Goal: Task Accomplishment & Management: Complete application form

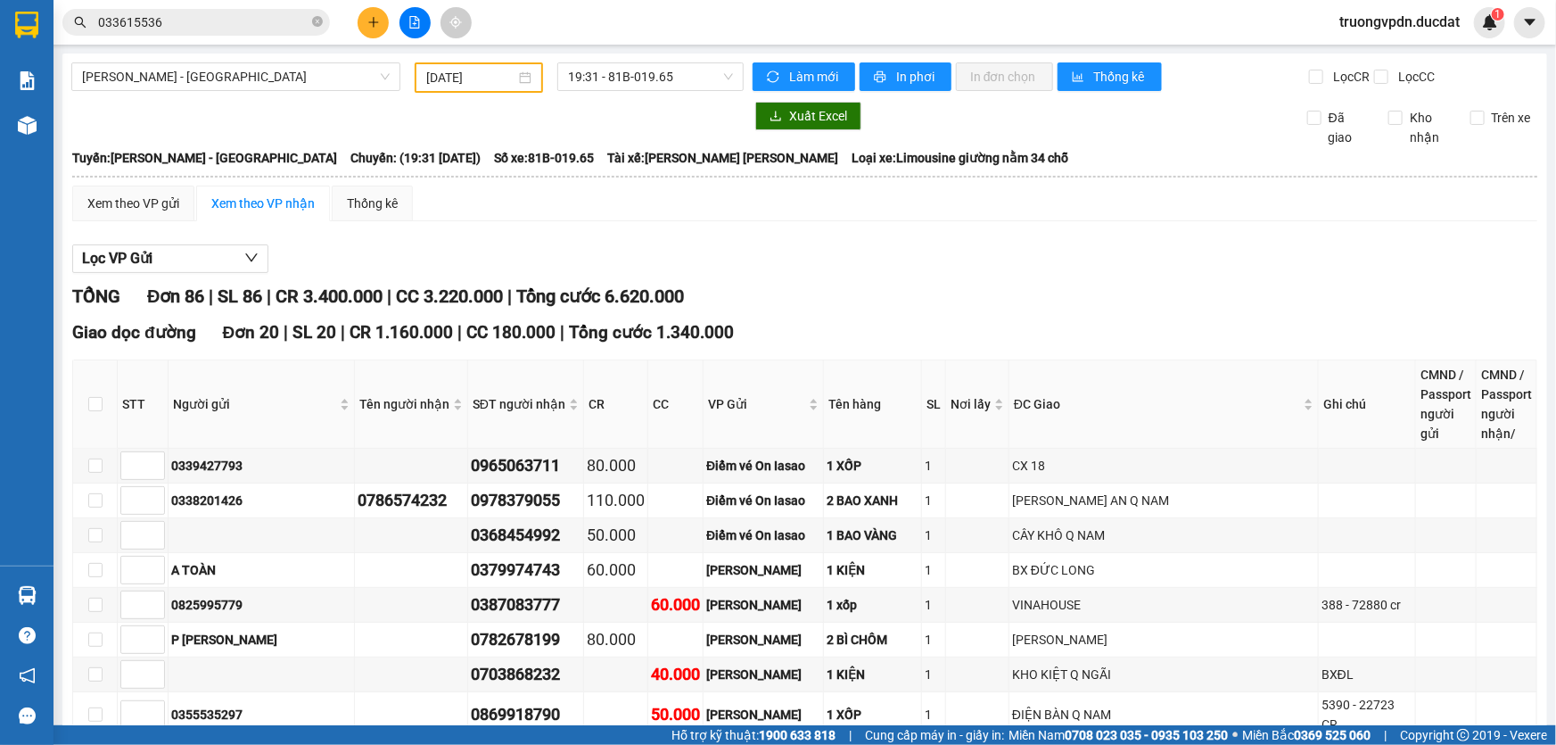
scroll to position [405, 0]
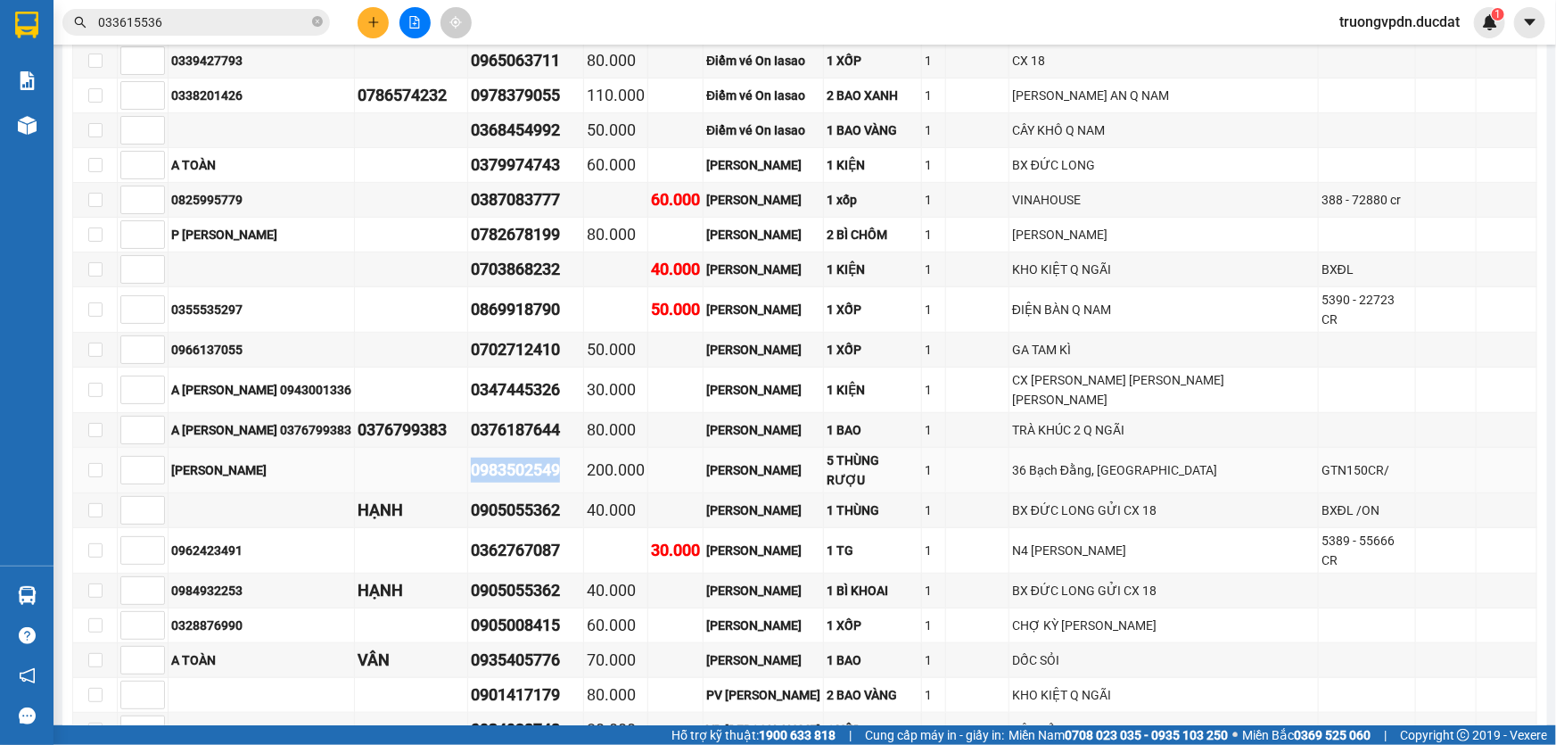
drag, startPoint x: 551, startPoint y: 439, endPoint x: 453, endPoint y: 435, distance: 98.2
click at [453, 448] on tr "[PERSON_NAME] 0983502549 200.000 [PERSON_NAME] 5 THÙNG RƯỢU 1 36 Bạch Đằng, [GE…" at bounding box center [805, 470] width 1465 height 45
copy div "0983502549"
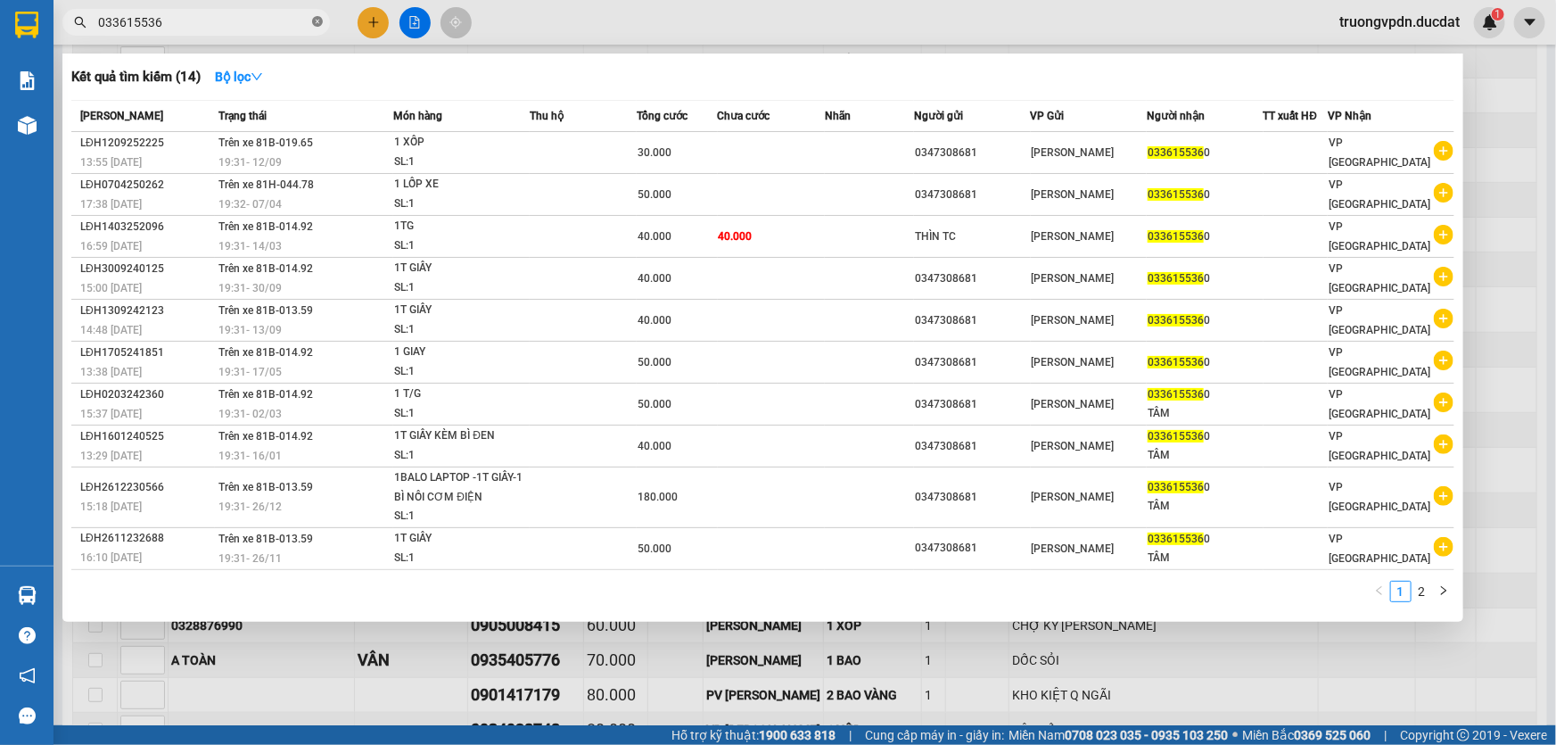
click at [312, 23] on icon "close-circle" at bounding box center [317, 21] width 11 height 11
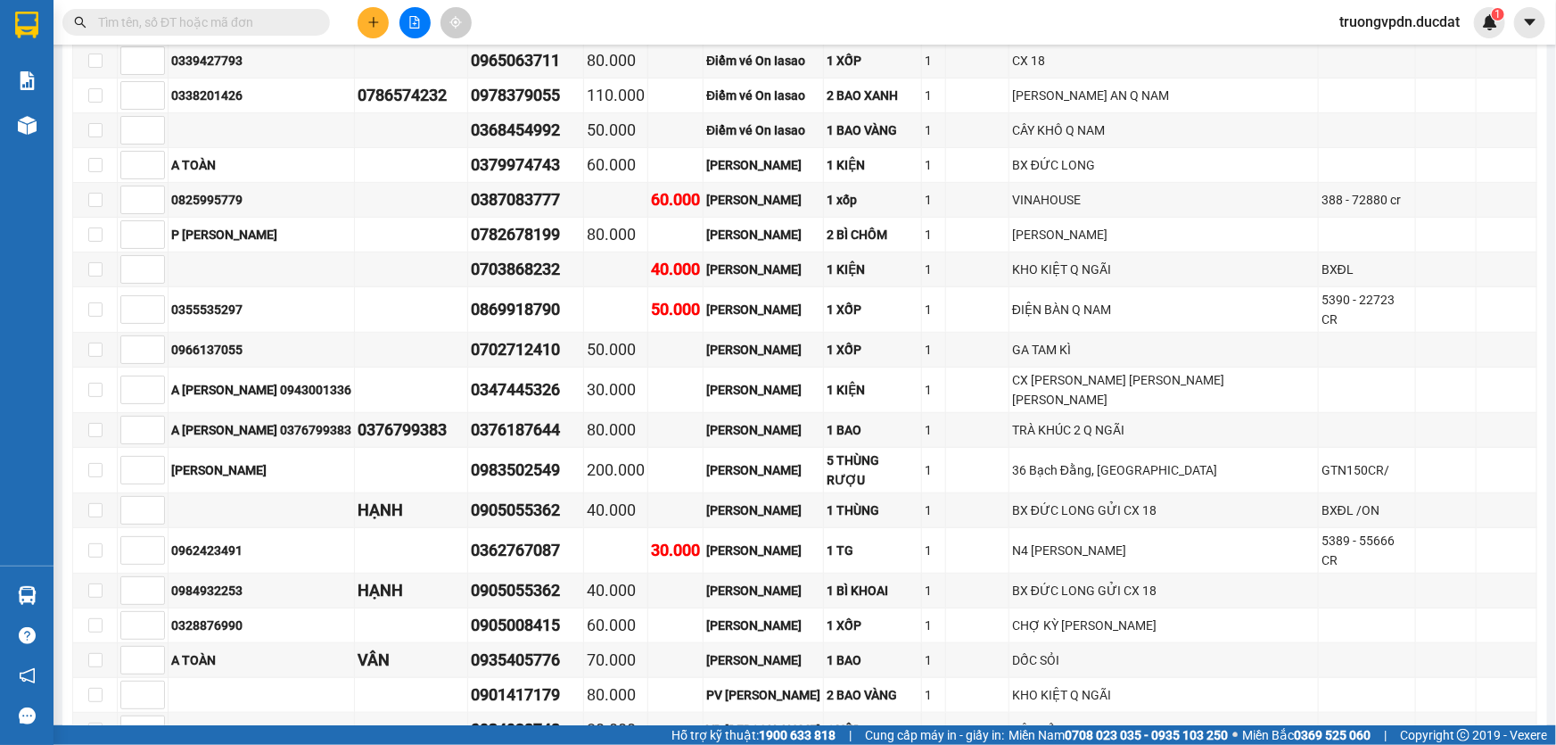
click at [379, 30] on button at bounding box center [373, 22] width 31 height 31
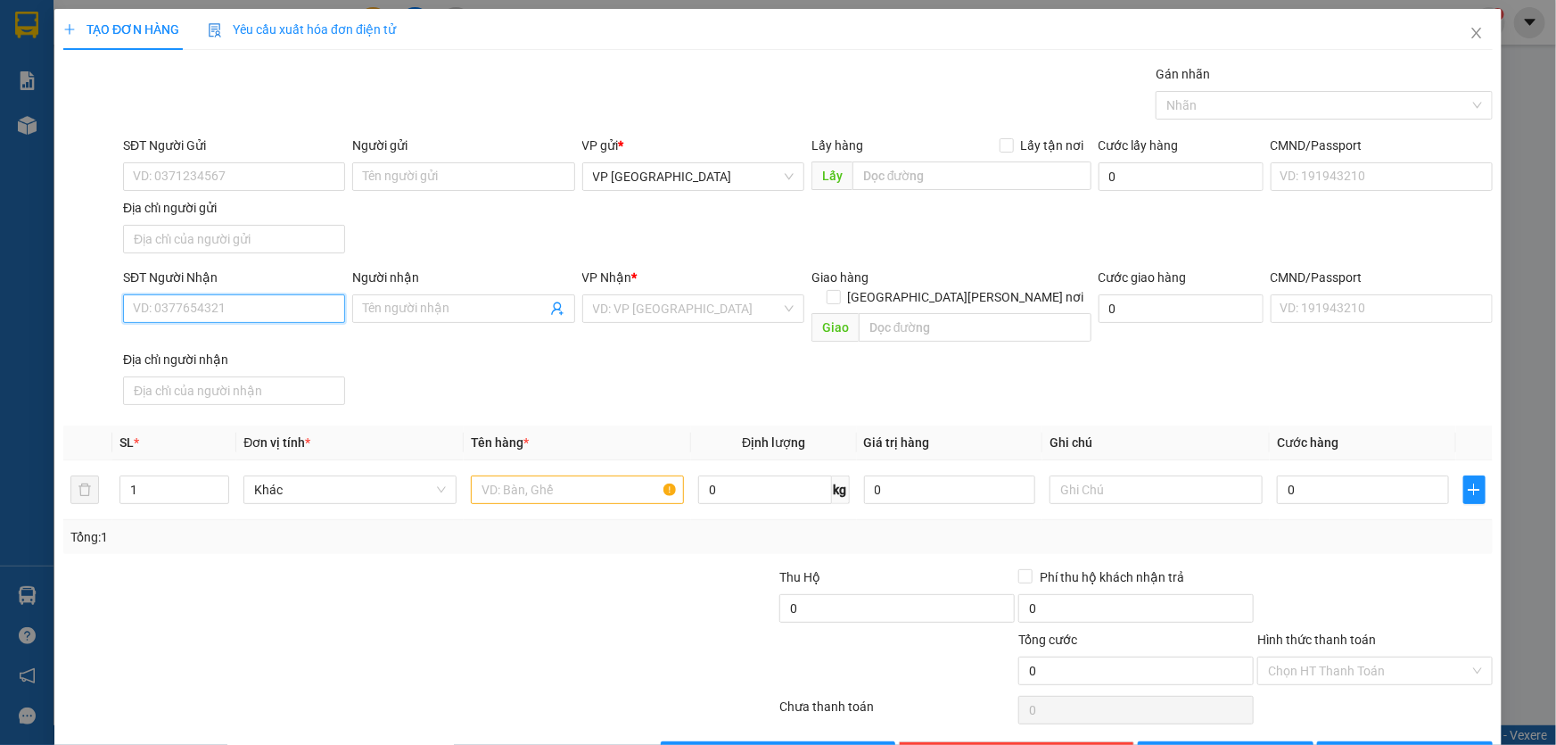
click at [252, 316] on input "SĐT Người Nhận" at bounding box center [234, 308] width 222 height 29
click at [222, 341] on div "0924116611" at bounding box center [232, 344] width 199 height 20
type input "0924116611"
click at [511, 475] on input "text" at bounding box center [577, 489] width 213 height 29
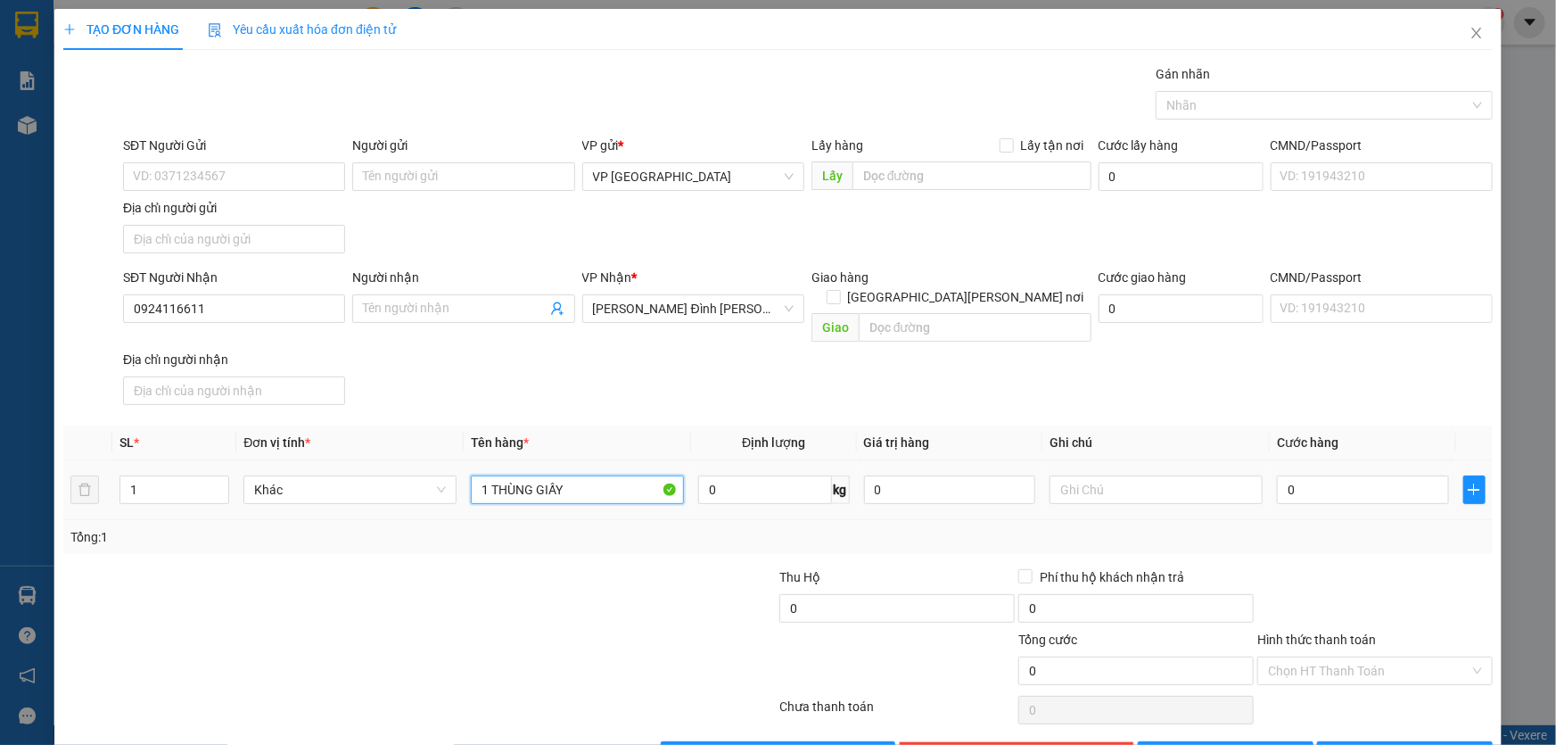
type input "1 THÙNG GIẤY"
type input "CC"
type input "4"
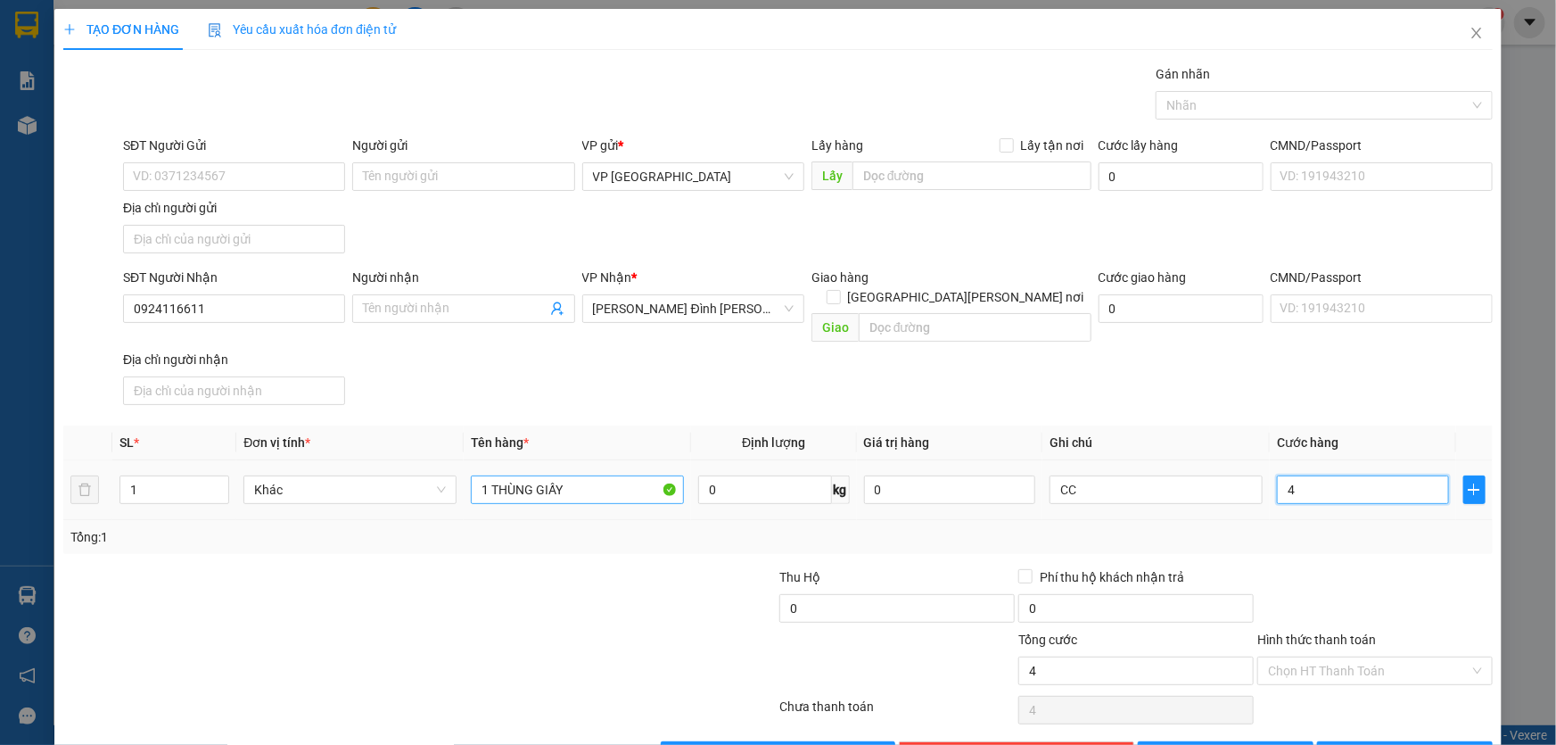
type input "40"
type input "400"
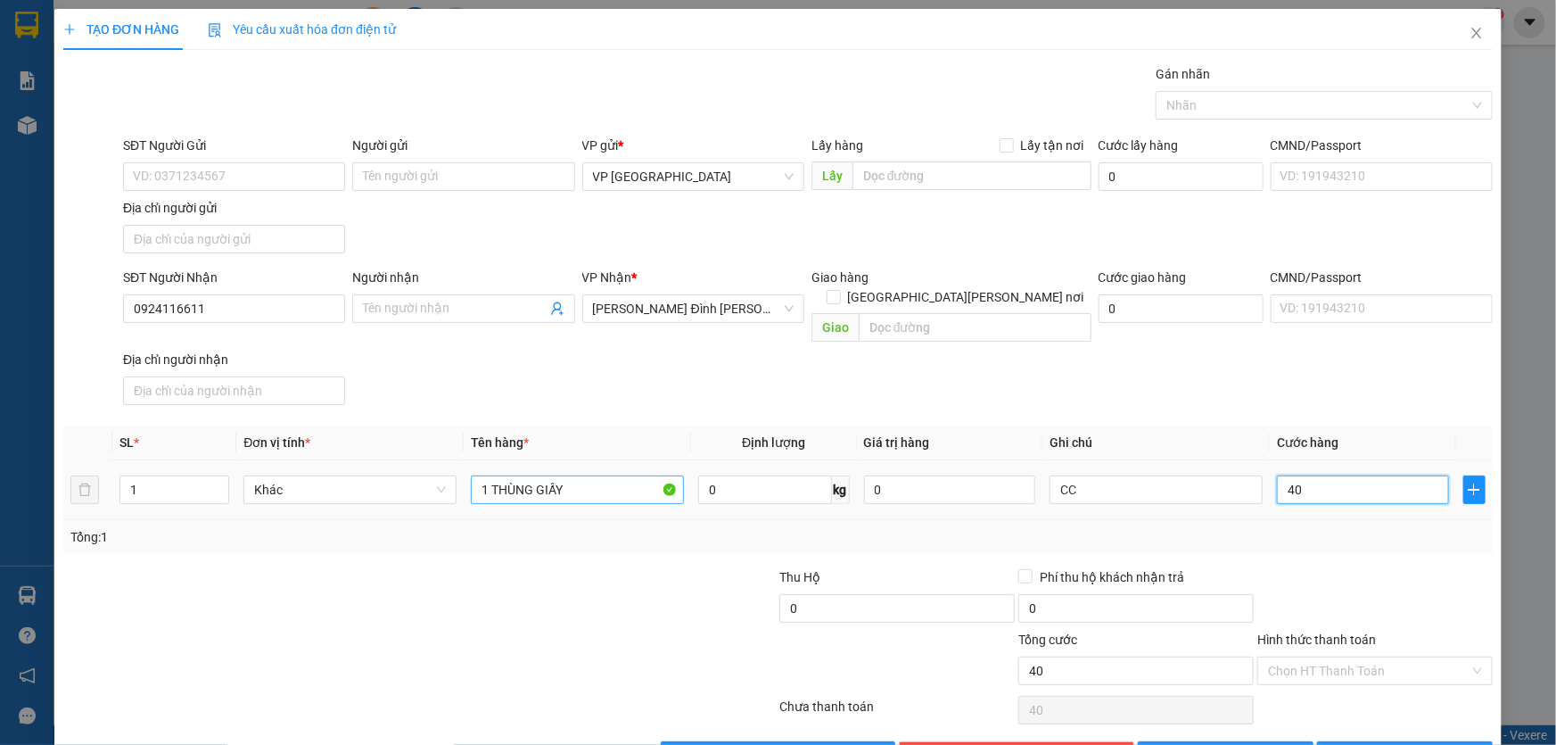
type input "400"
type input "4.000"
type input "40.000"
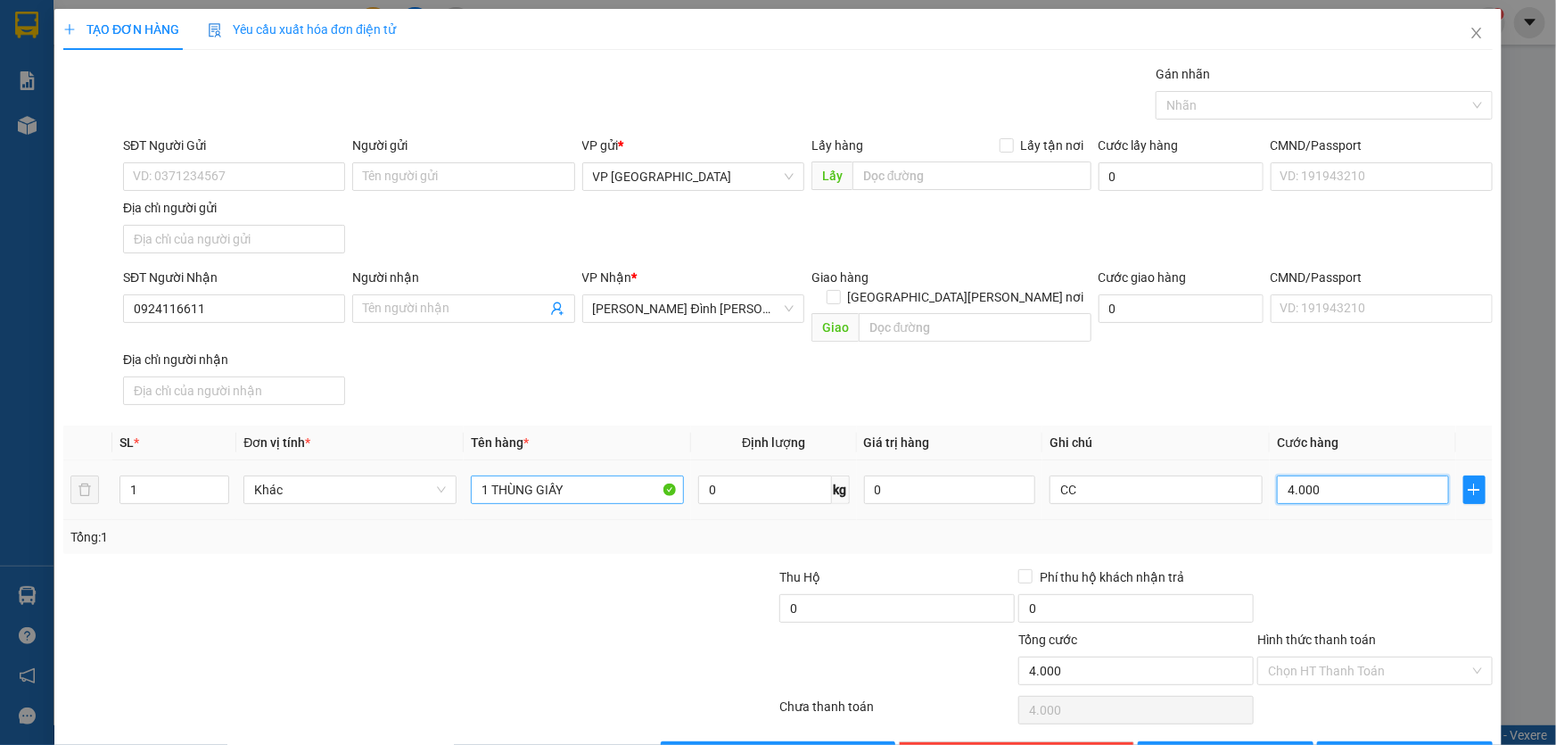
type input "40.000"
click at [1437, 741] on button "[PERSON_NAME] và In" at bounding box center [1405, 755] width 176 height 29
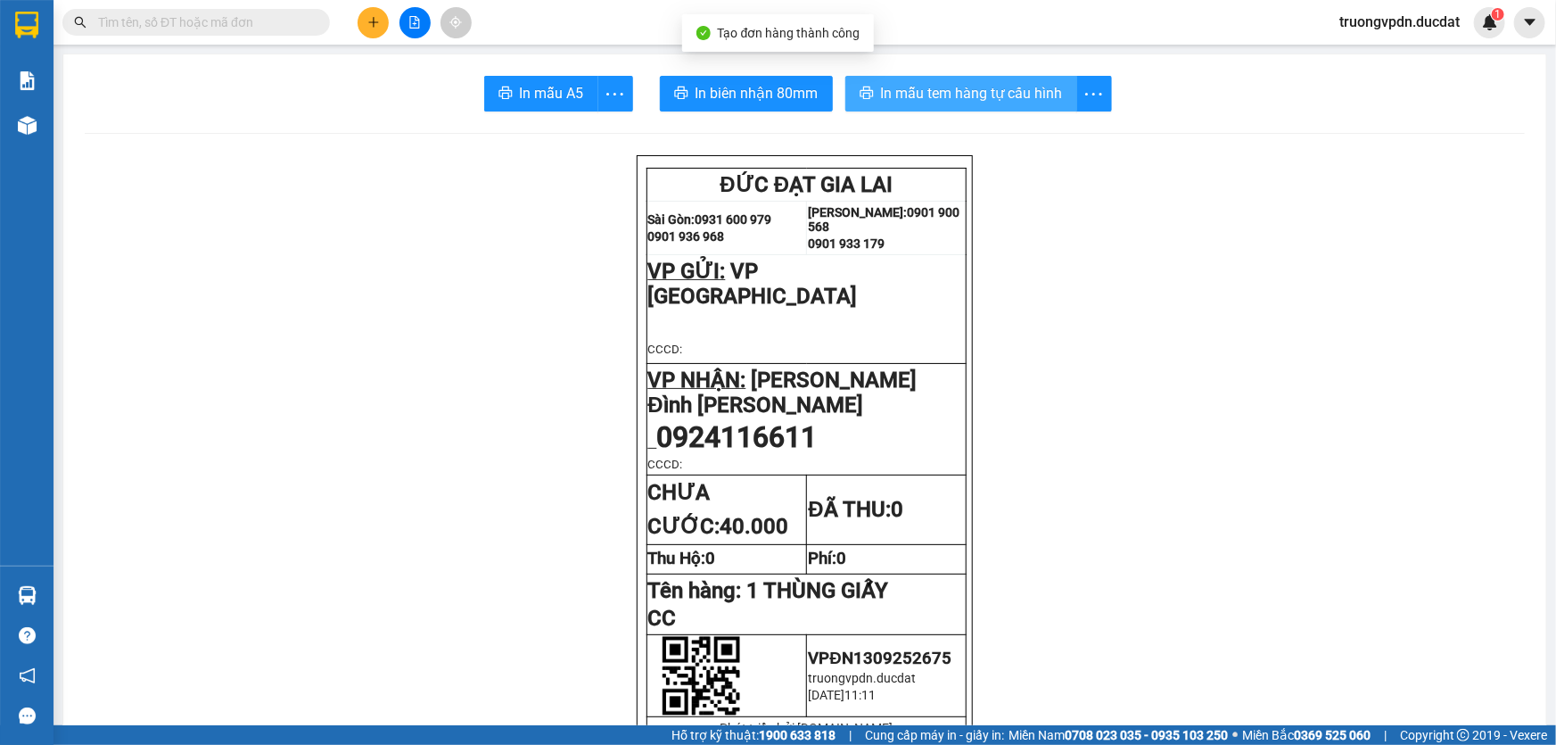
click at [962, 85] on span "In mẫu tem hàng tự cấu hình" at bounding box center [972, 93] width 182 height 22
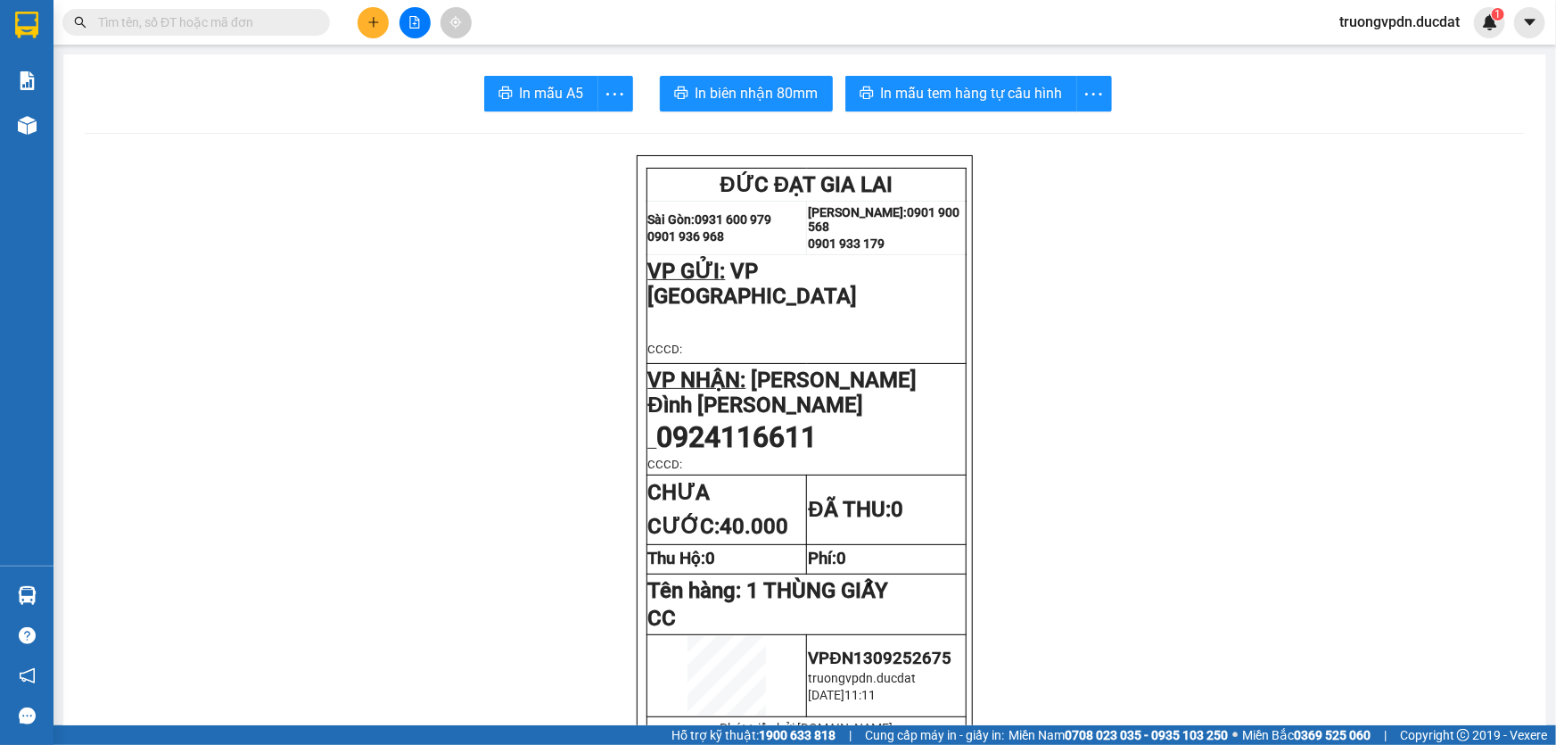
click at [290, 21] on input "text" at bounding box center [203, 22] width 210 height 20
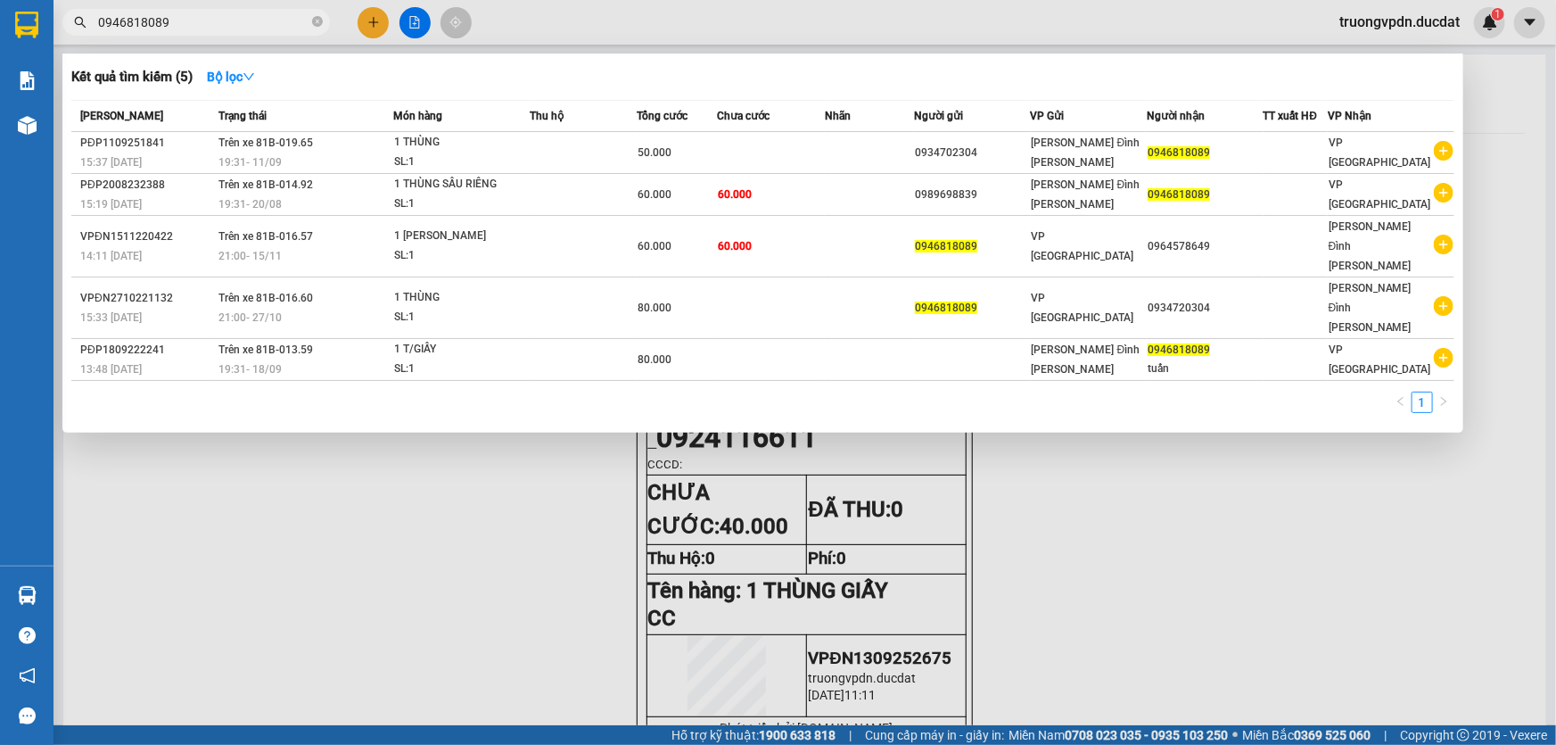
type input "0946818089"
click at [392, 477] on div at bounding box center [778, 372] width 1556 height 745
click at [312, 25] on icon "close-circle" at bounding box center [317, 21] width 11 height 11
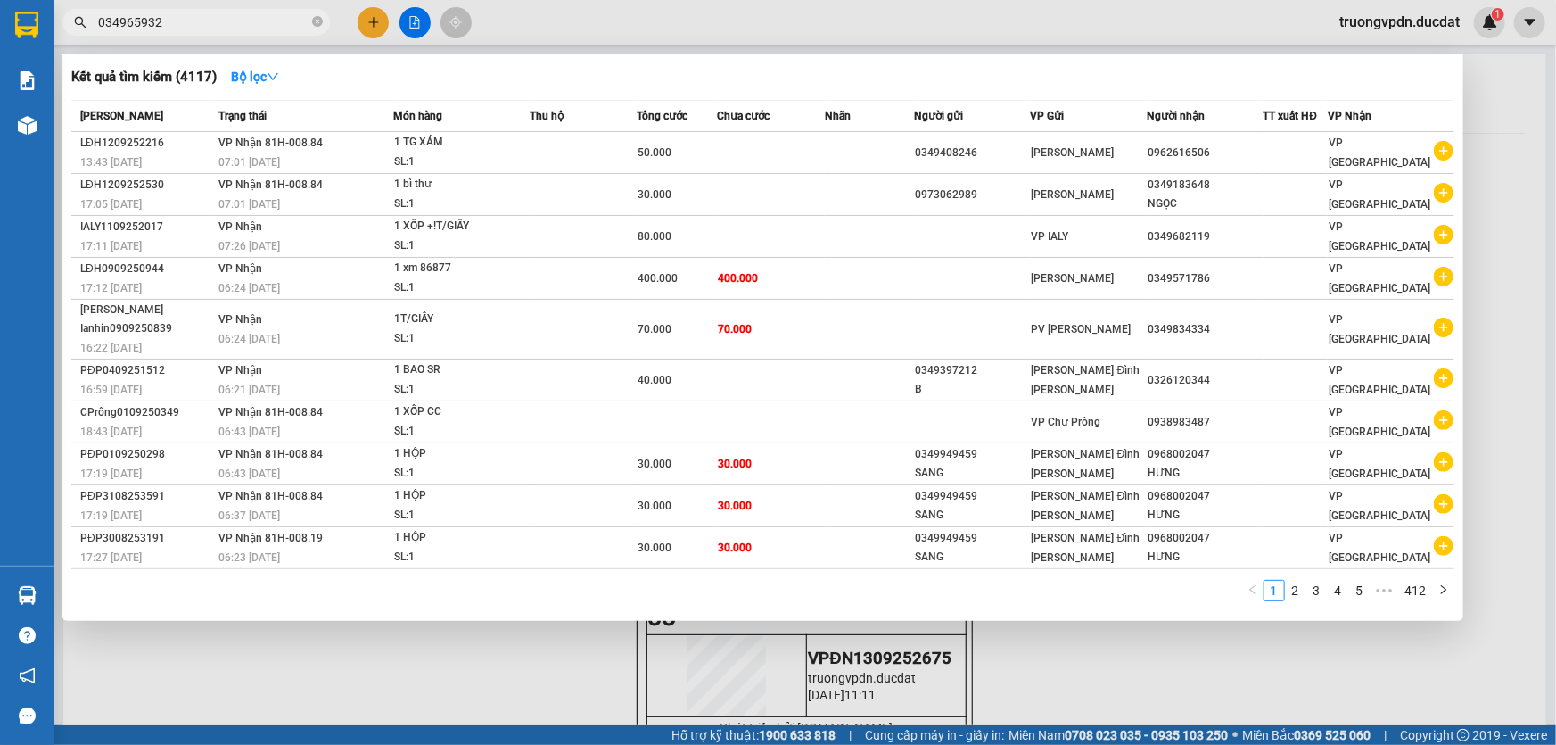
type input "0349659329"
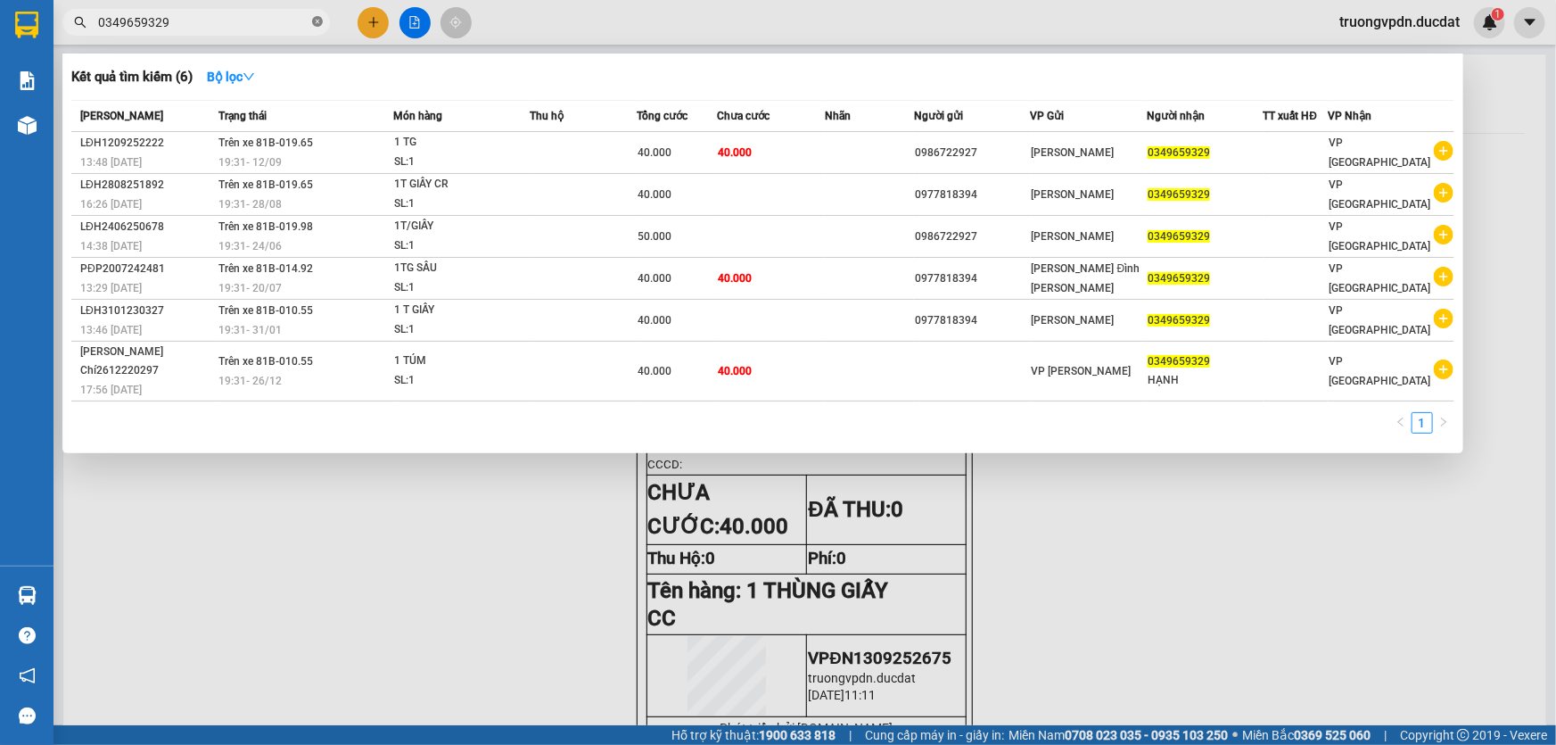
click at [320, 21] on icon "close-circle" at bounding box center [317, 21] width 11 height 11
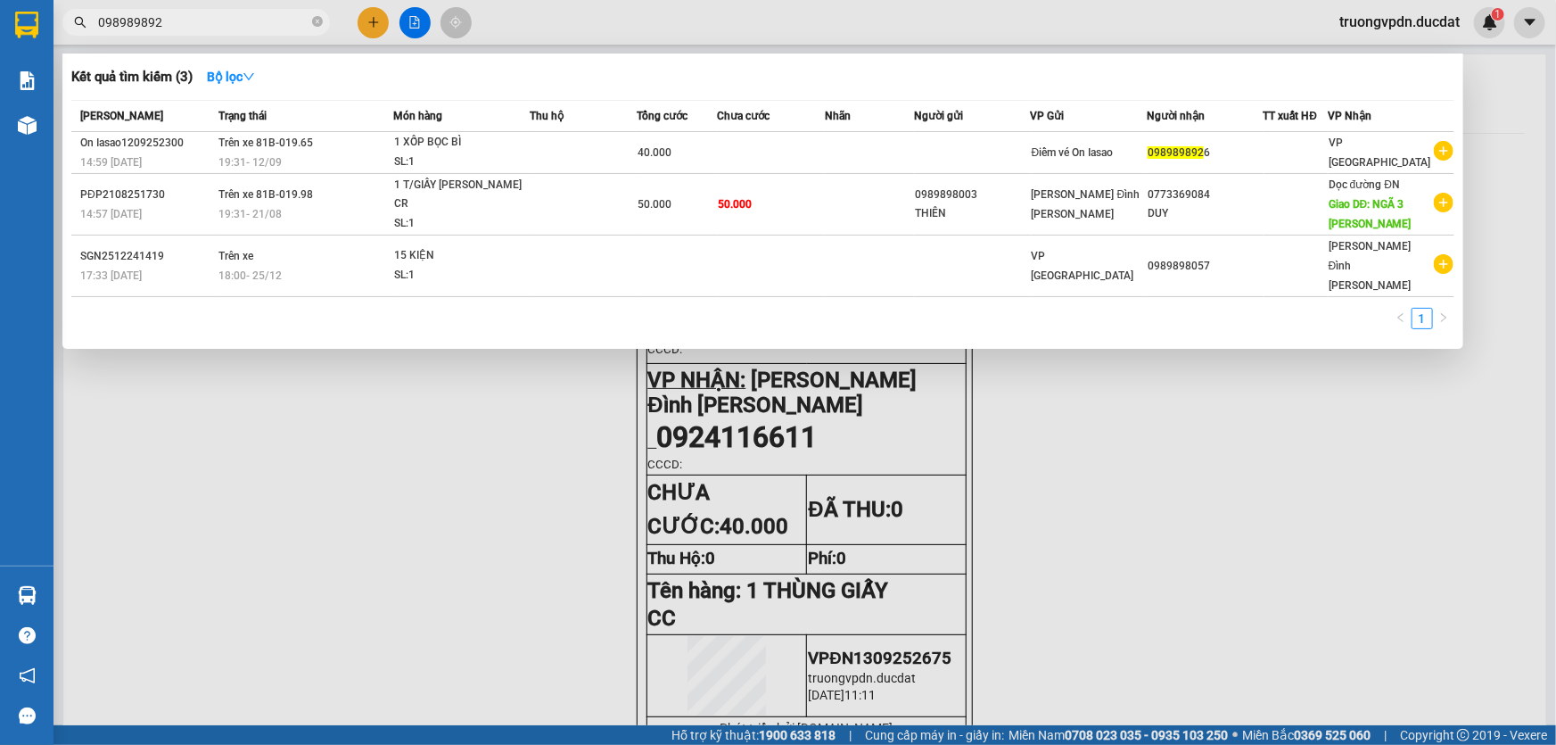
type input "0989898926"
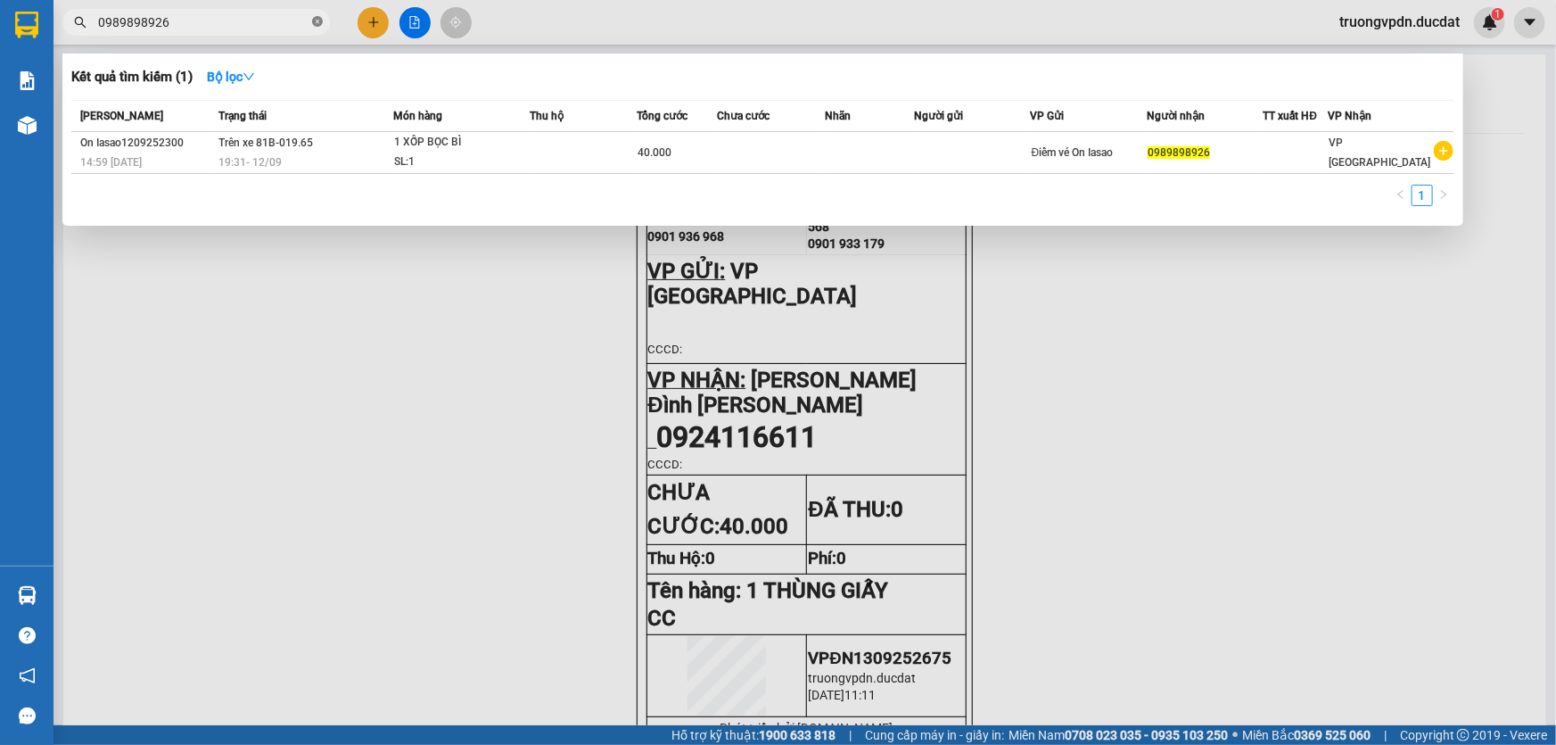
click at [318, 22] on icon "close-circle" at bounding box center [317, 21] width 11 height 11
type input "0932443691"
click at [403, 487] on div at bounding box center [778, 372] width 1556 height 745
click at [317, 24] on icon "close-circle" at bounding box center [317, 21] width 11 height 11
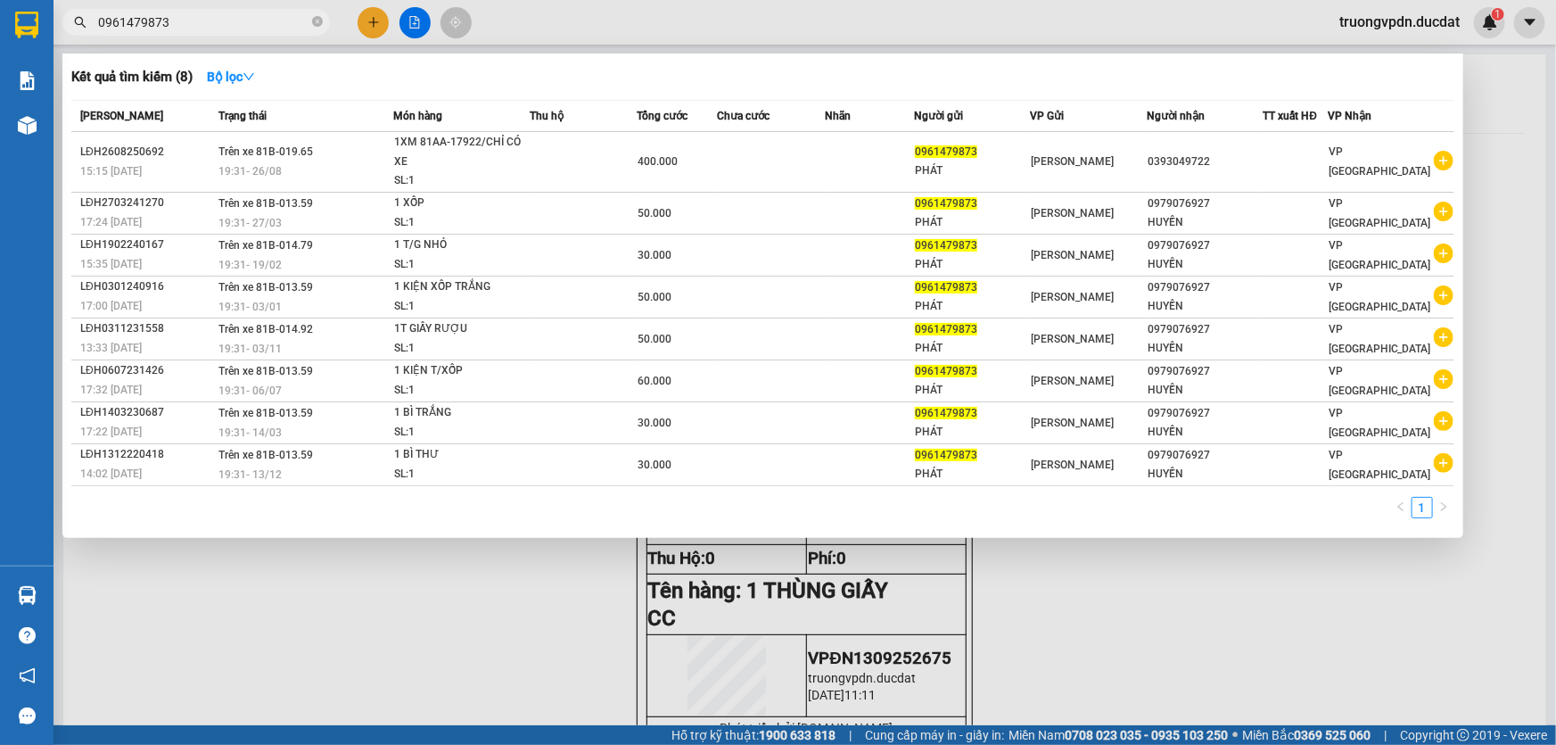
type input "0961479873"
click at [465, 606] on div at bounding box center [778, 372] width 1556 height 745
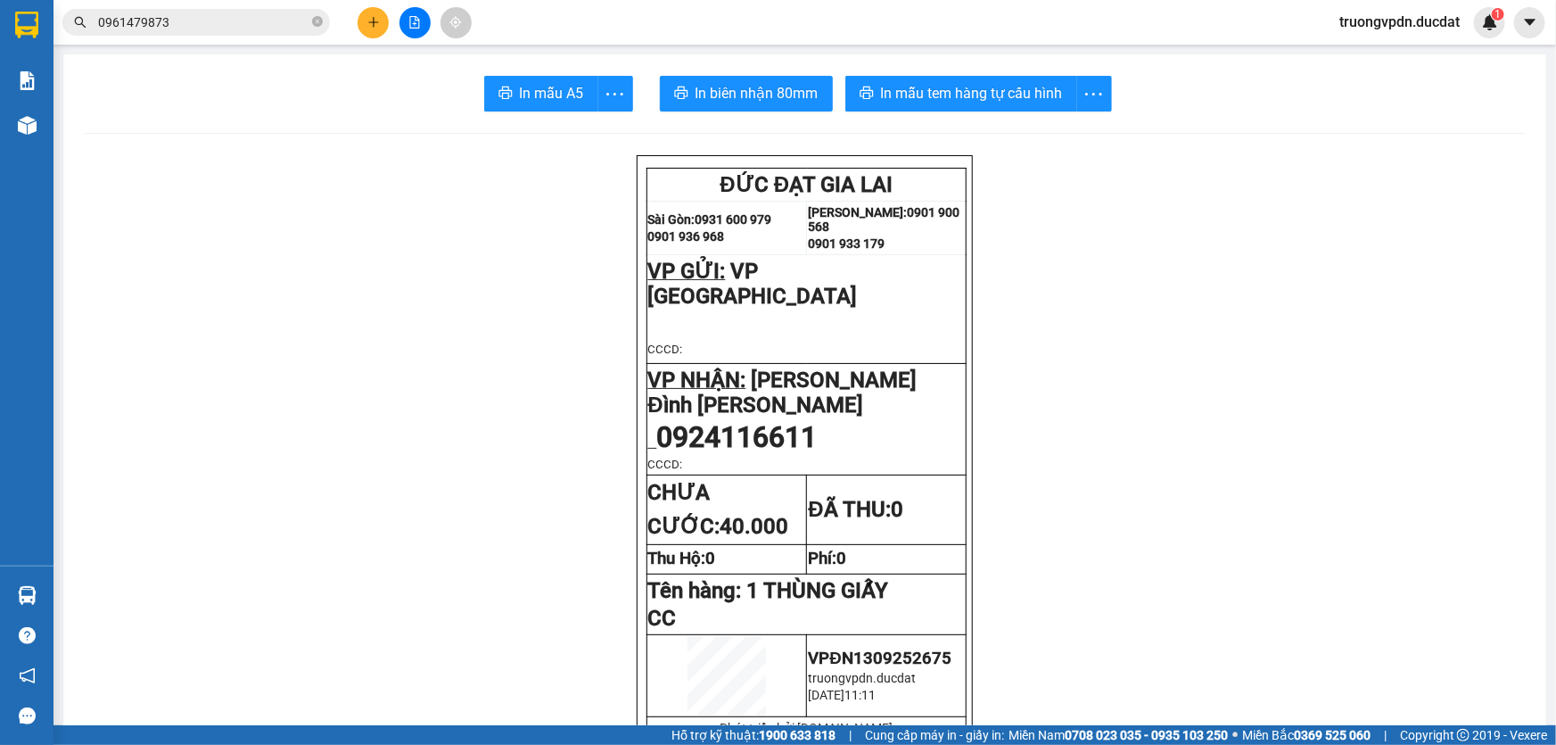
click at [310, 29] on span "0961479873" at bounding box center [196, 22] width 268 height 27
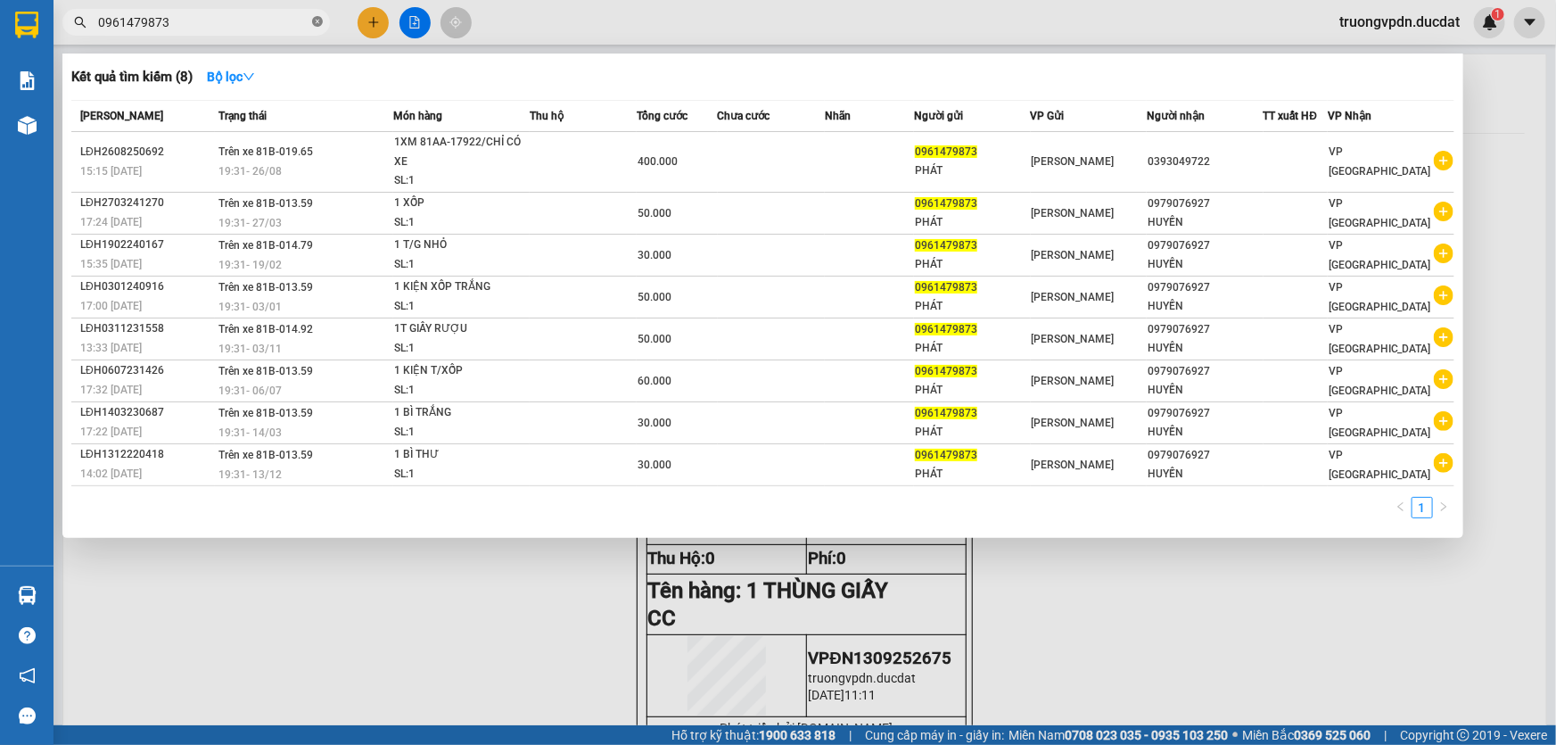
click at [313, 21] on icon "close-circle" at bounding box center [317, 21] width 11 height 11
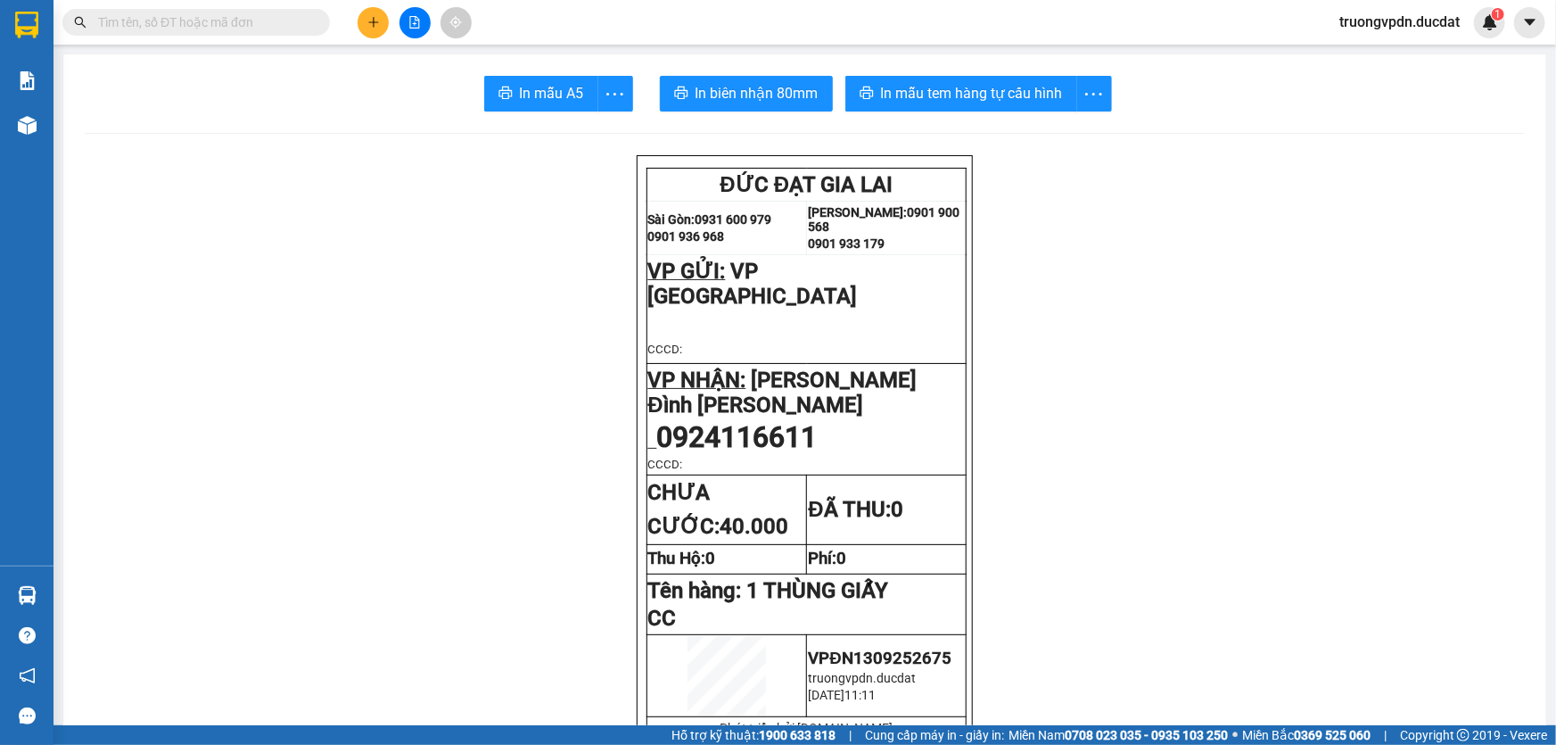
click at [252, 21] on input "text" at bounding box center [203, 22] width 210 height 20
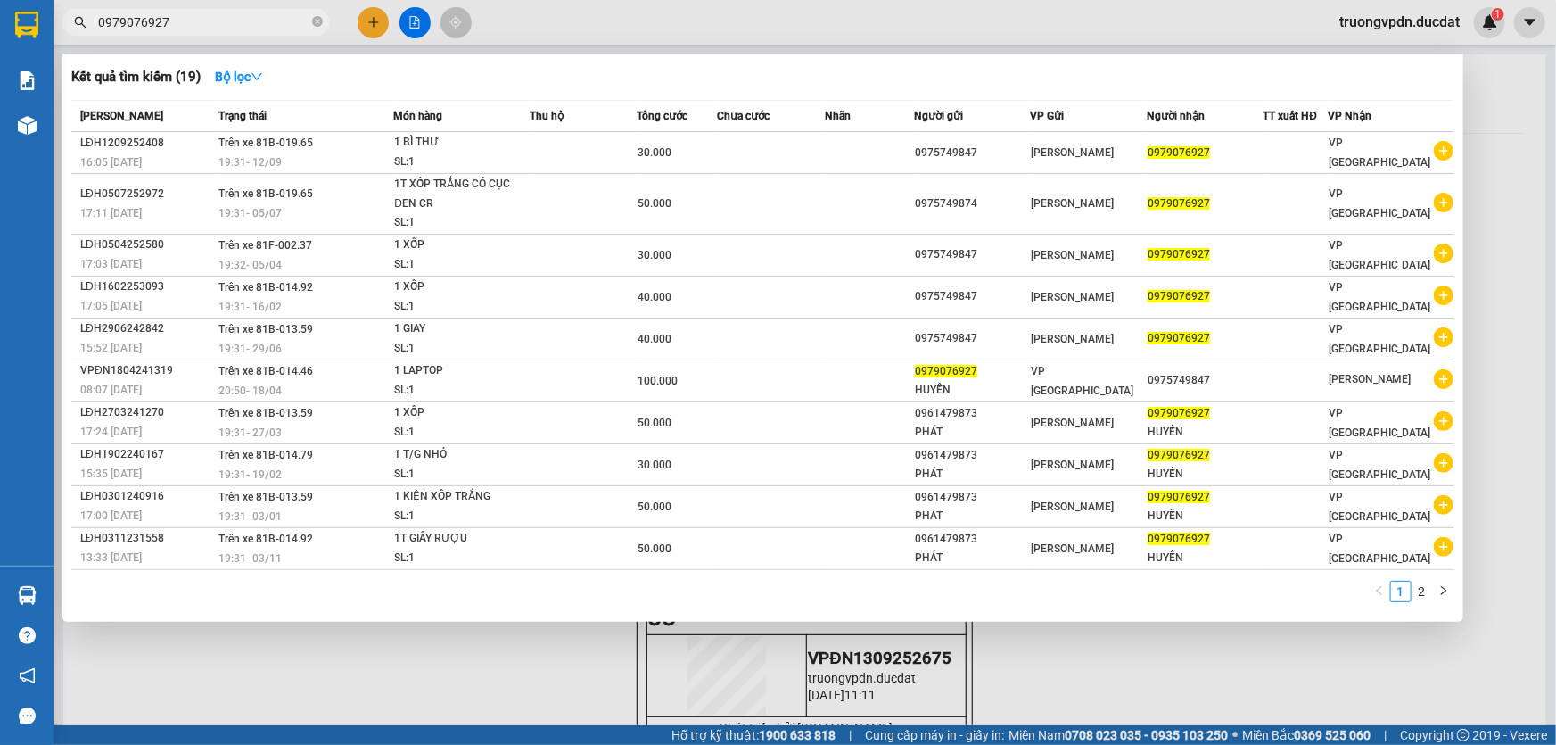
type input "0979076927"
click at [497, 689] on div at bounding box center [778, 372] width 1556 height 745
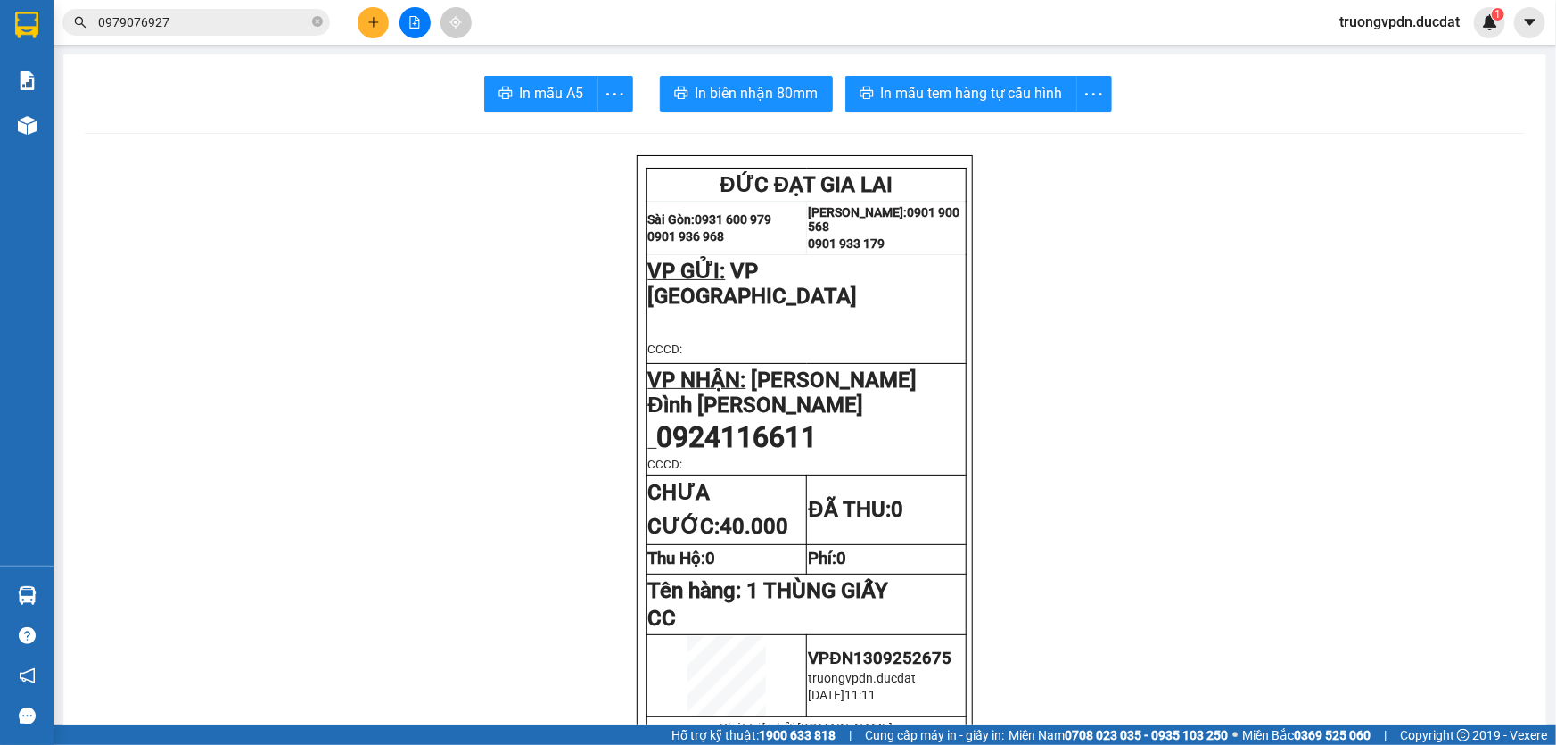
scroll to position [161, 0]
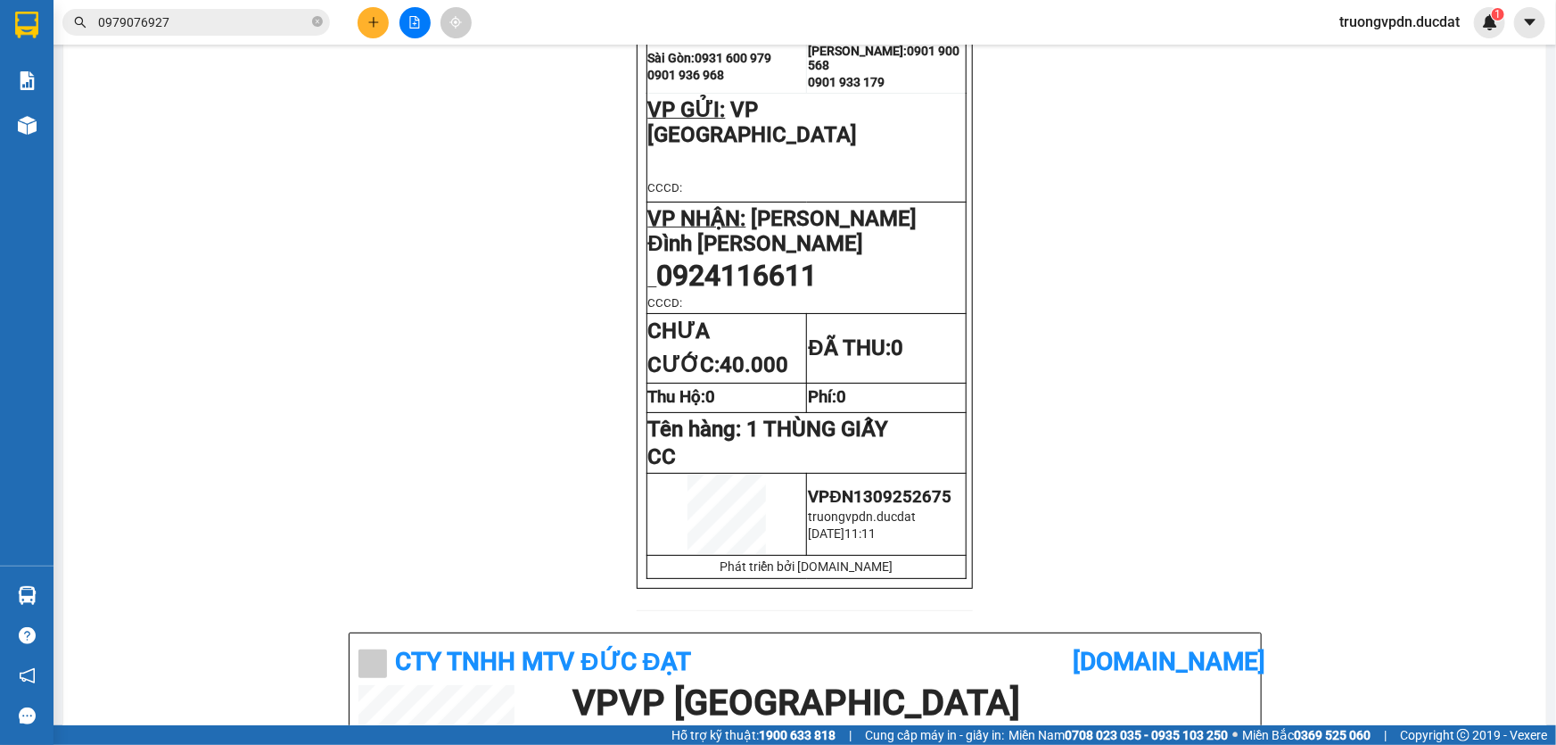
click at [320, 20] on icon "close-circle" at bounding box center [317, 21] width 11 height 11
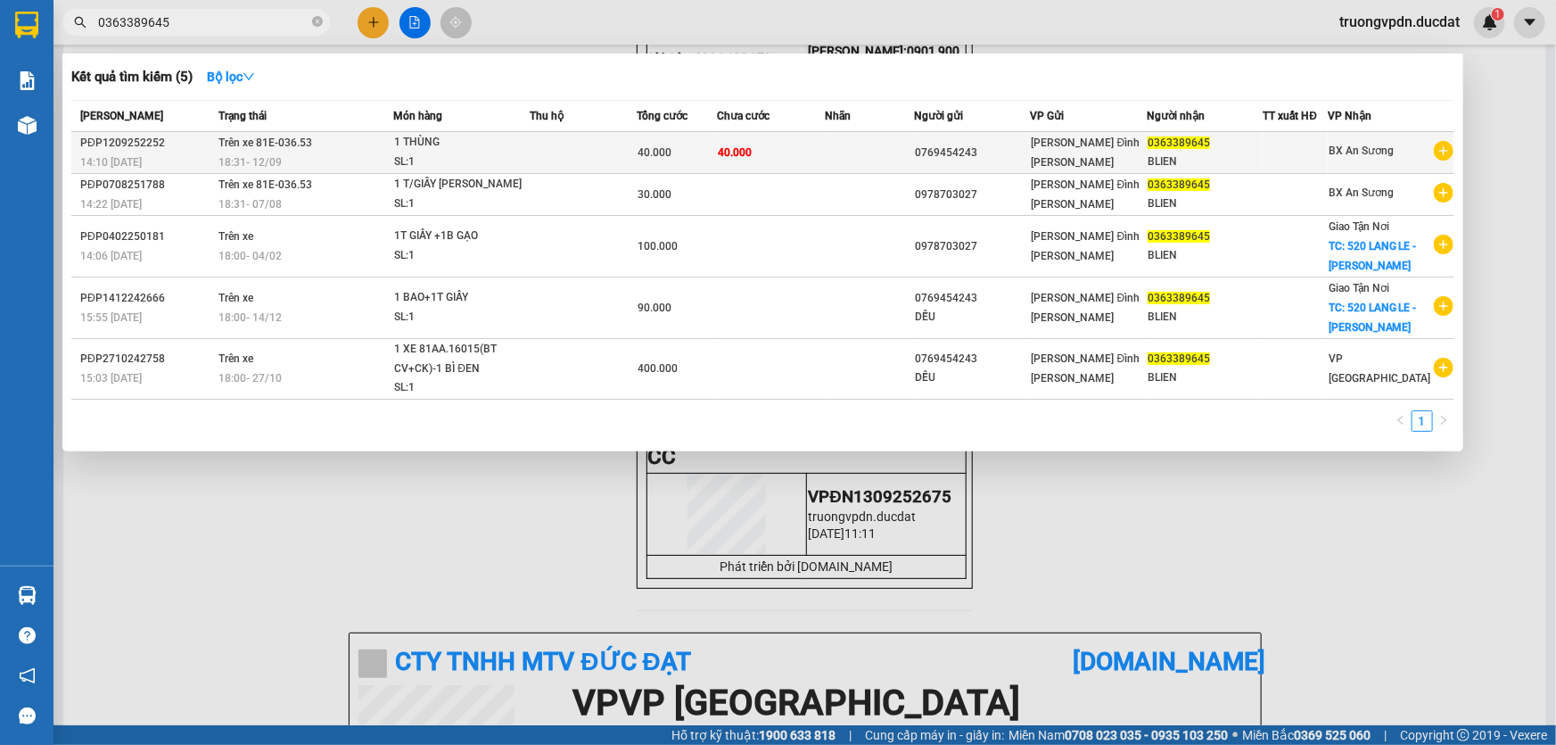
type input "0363389645"
click at [549, 150] on td at bounding box center [583, 153] width 107 height 42
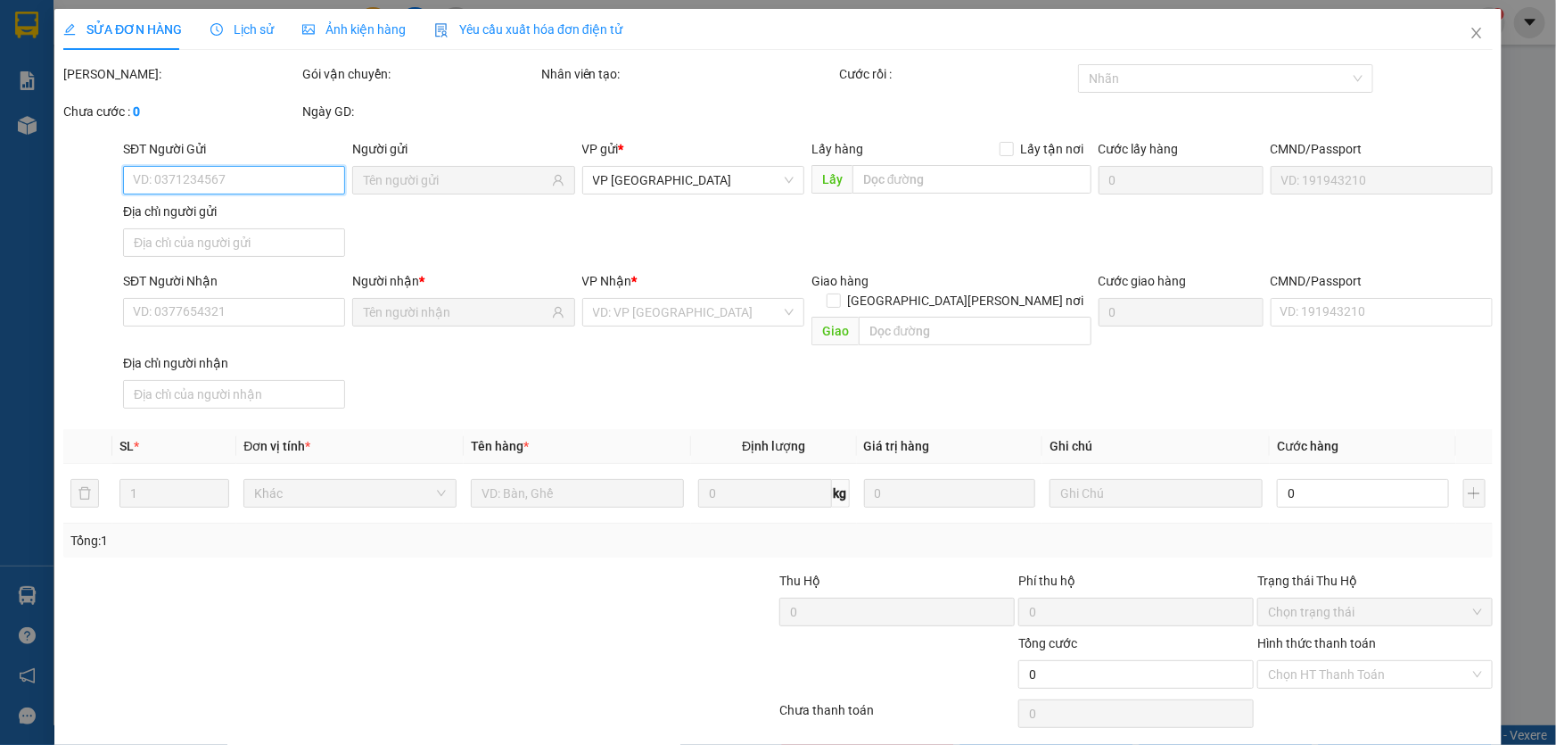
type input "0769454243"
type input "0363389645"
type input "BLIEN"
type input "40.000"
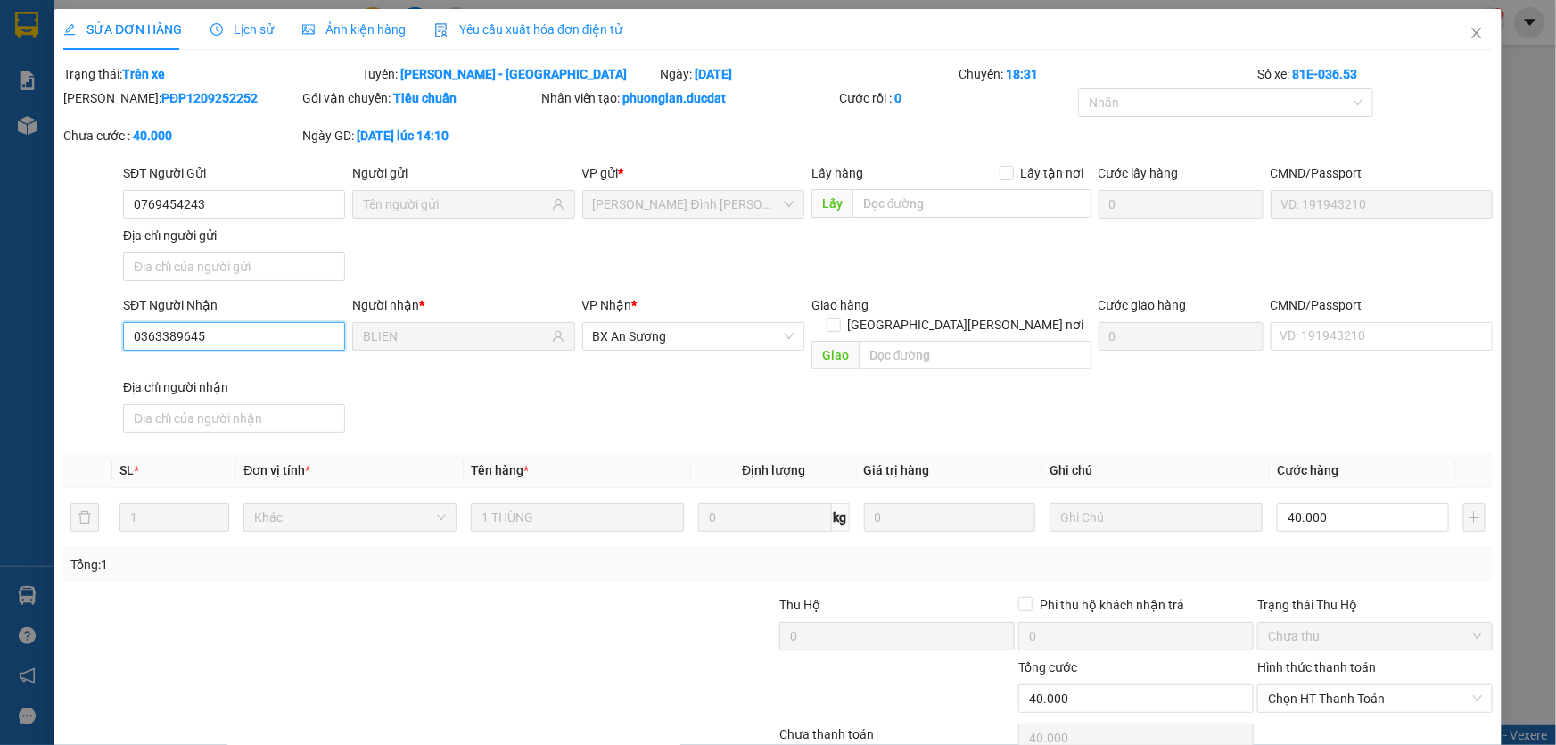
drag, startPoint x: 208, startPoint y: 339, endPoint x: 111, endPoint y: 346, distance: 96.6
click at [112, 346] on div "SĐT Người [PERSON_NAME] 0363389645 0363389645 Người [PERSON_NAME] * [PERSON_NAM…" at bounding box center [778, 367] width 1433 height 144
click at [1471, 37] on icon "close" at bounding box center [1477, 33] width 14 height 14
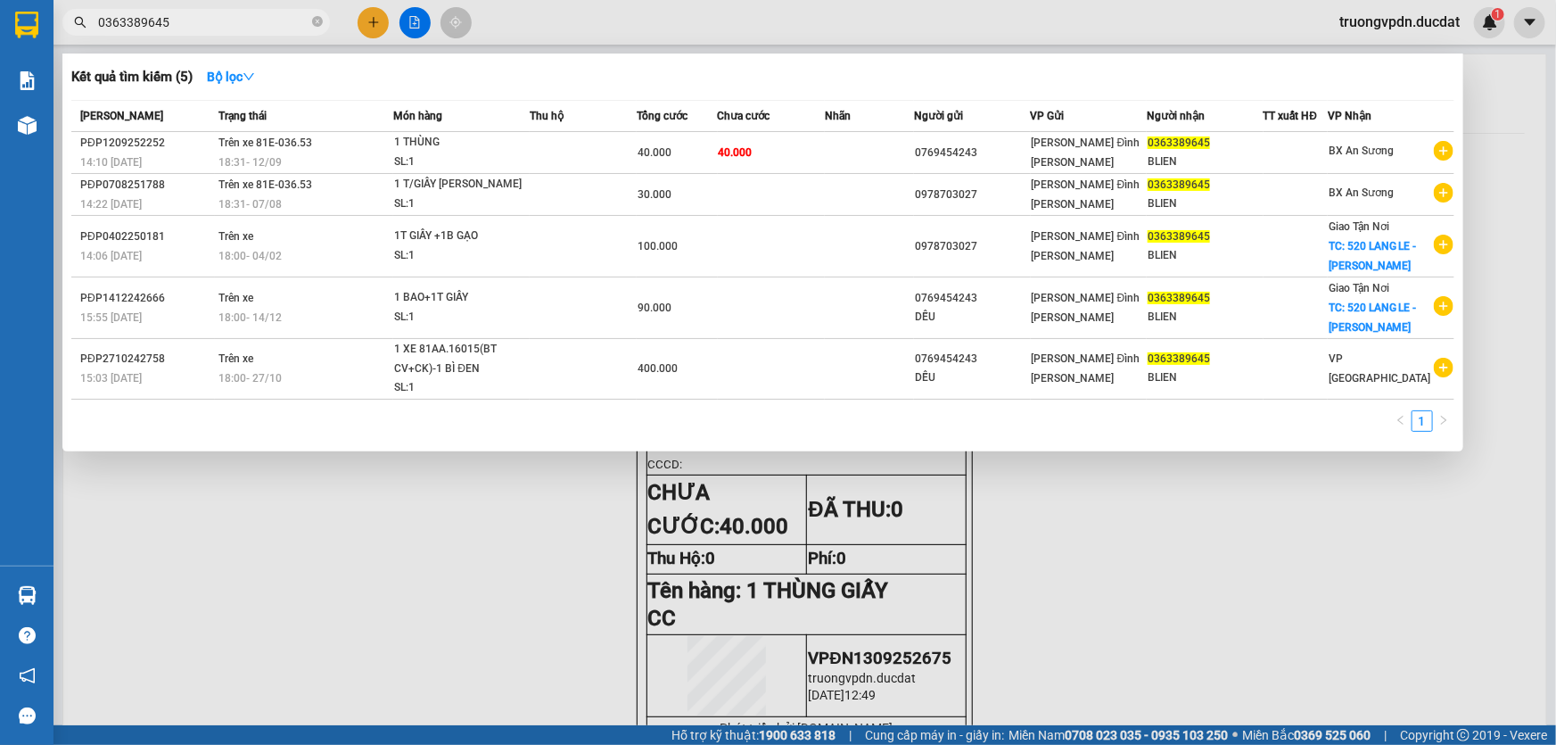
click at [209, 26] on input "0363389645" at bounding box center [203, 22] width 210 height 20
click at [616, 534] on div at bounding box center [778, 372] width 1556 height 745
click at [246, 26] on input "0363389645" at bounding box center [203, 22] width 210 height 20
click at [464, 543] on div at bounding box center [778, 372] width 1556 height 745
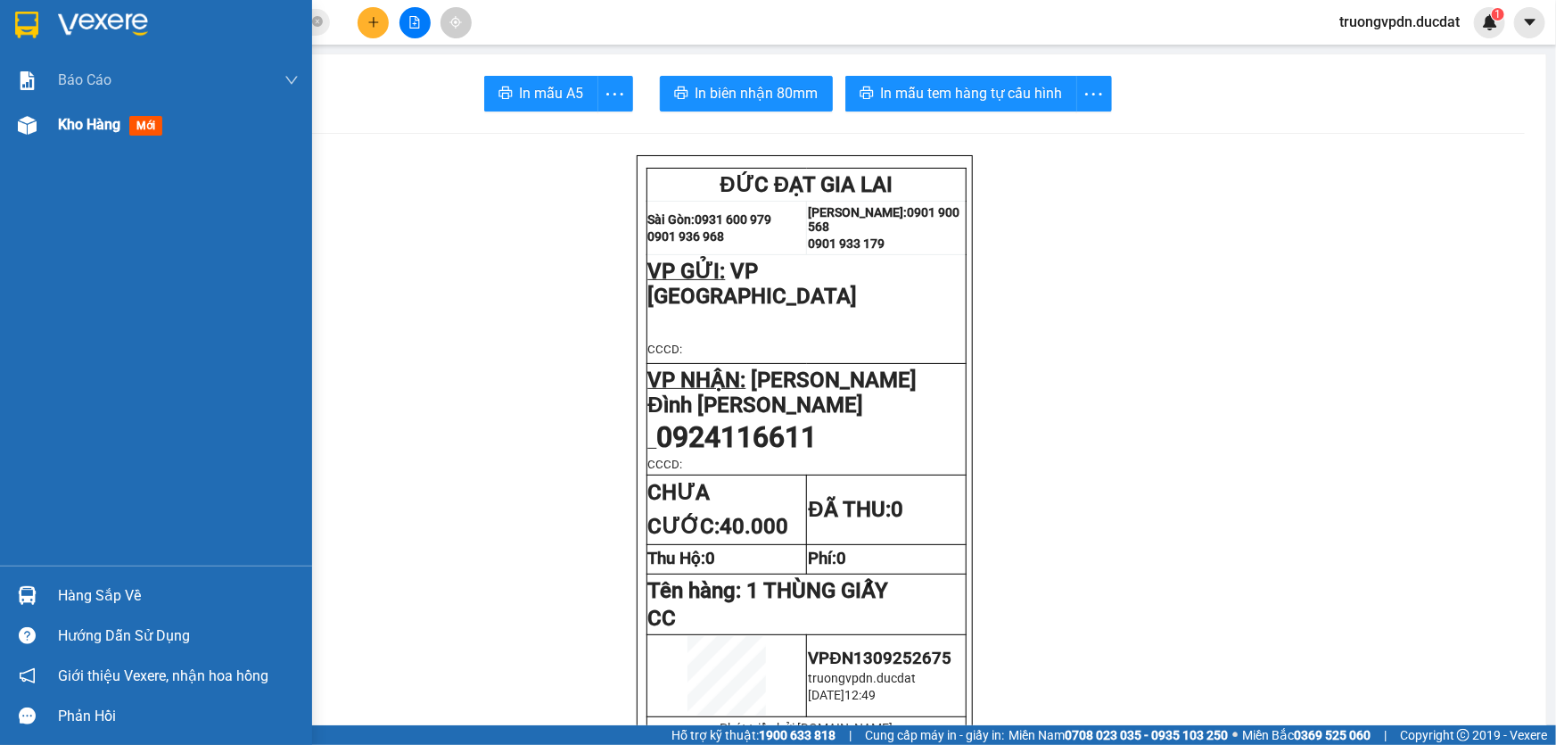
click at [84, 137] on div "Kho hàng mới" at bounding box center [178, 125] width 241 height 45
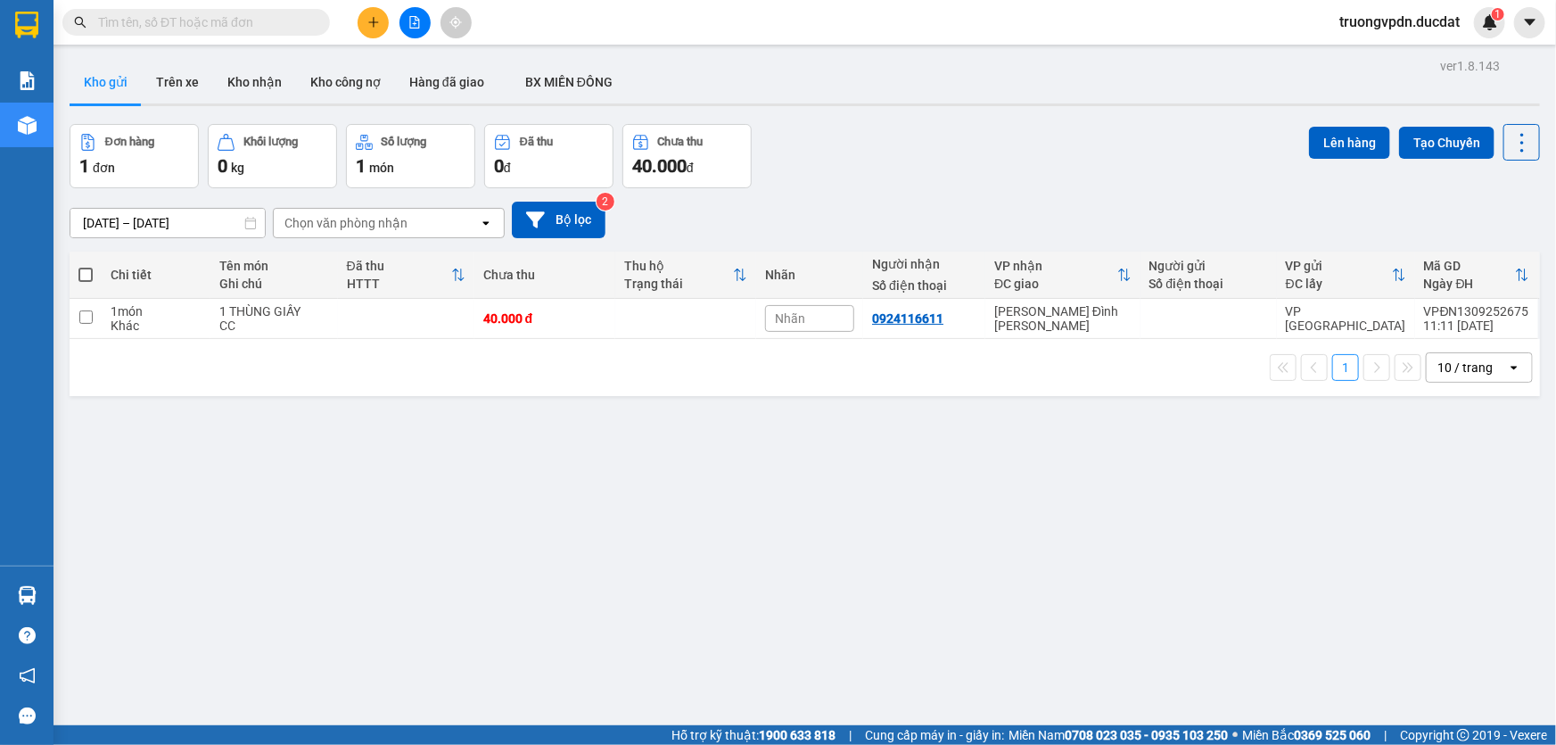
click at [243, 27] on input "text" at bounding box center [203, 22] width 210 height 20
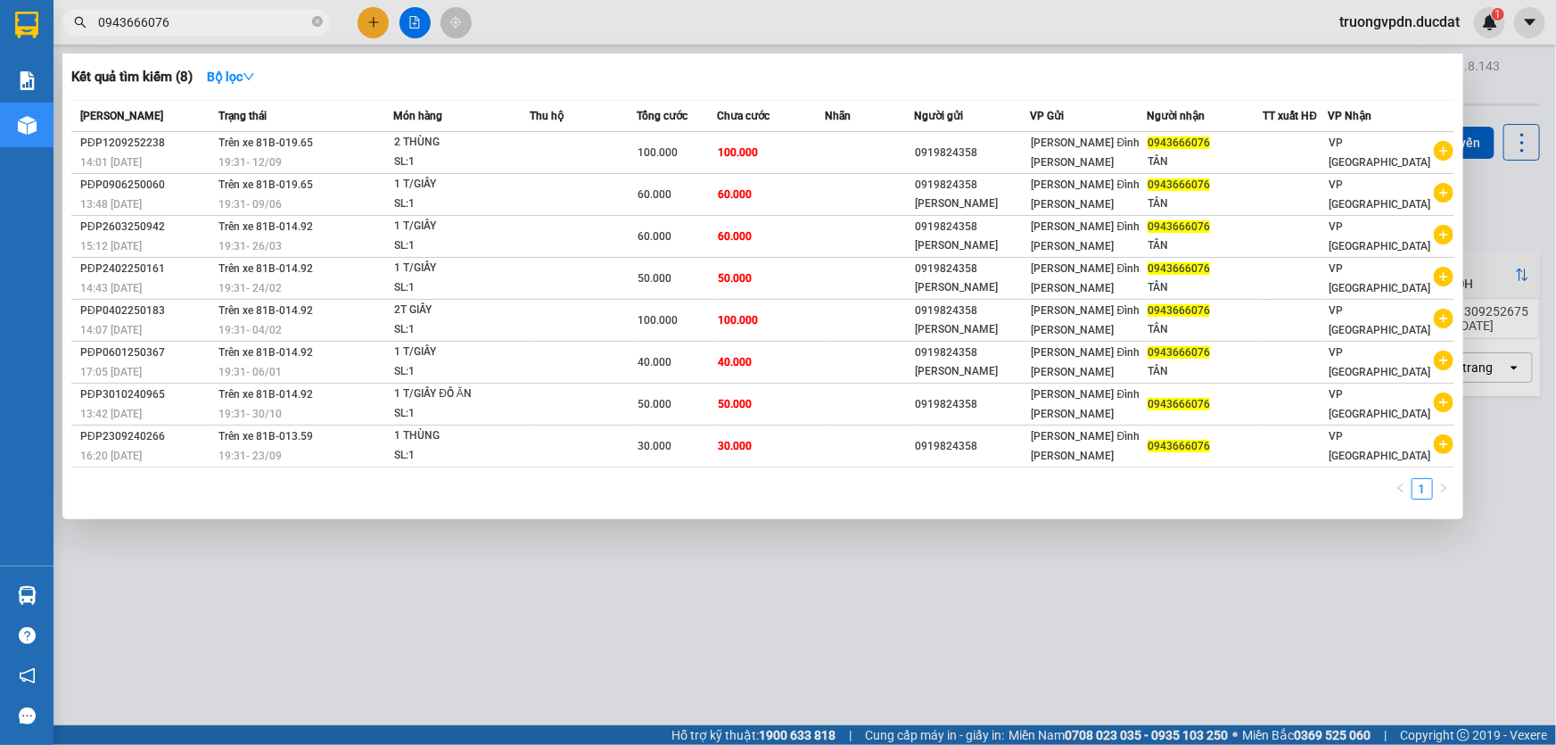
type input "0943666076"
click at [682, 565] on div at bounding box center [778, 372] width 1556 height 745
